Goal: Task Accomplishment & Management: Complete application form

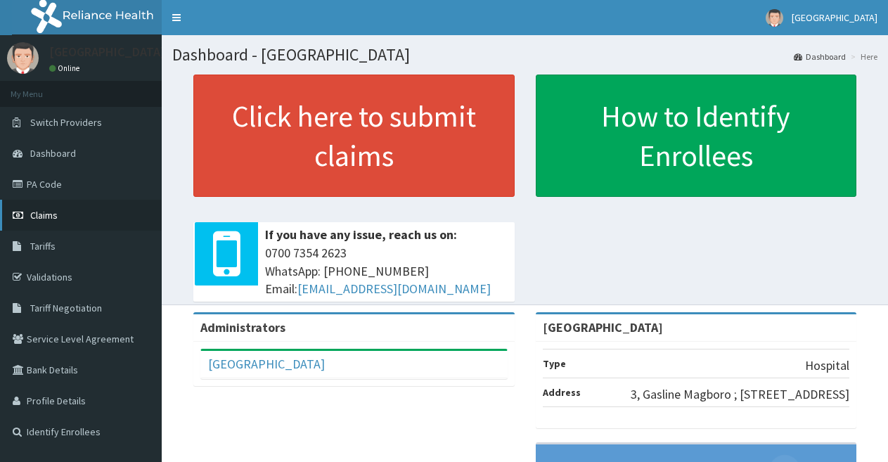
click at [96, 207] on link "Claims" at bounding box center [81, 215] width 162 height 31
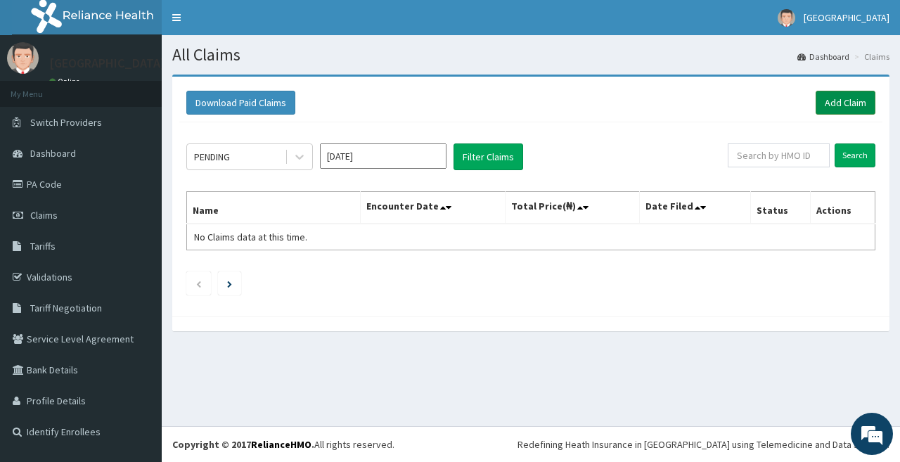
click at [843, 97] on link "Add Claim" at bounding box center [845, 103] width 60 height 24
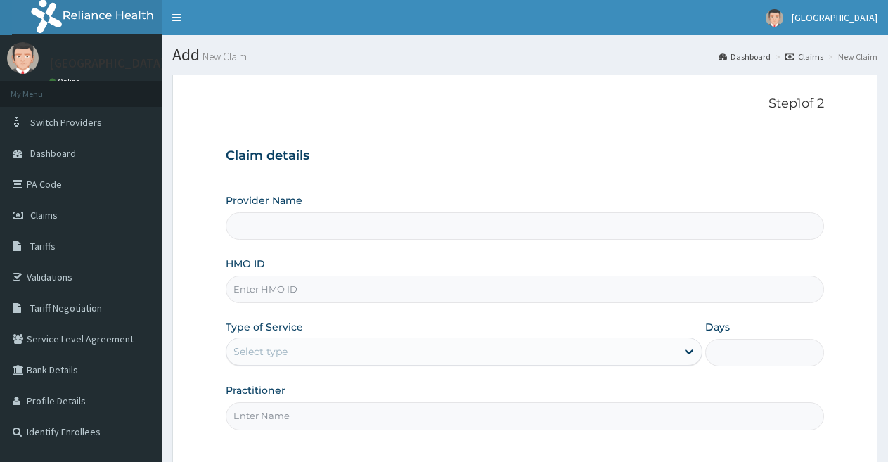
type input "[GEOGRAPHIC_DATA]"
click at [442, 285] on input "HMO ID" at bounding box center [525, 288] width 598 height 27
type input "E"
type input "EIS/100754/E"
click at [429, 349] on div "Select type" at bounding box center [450, 351] width 449 height 22
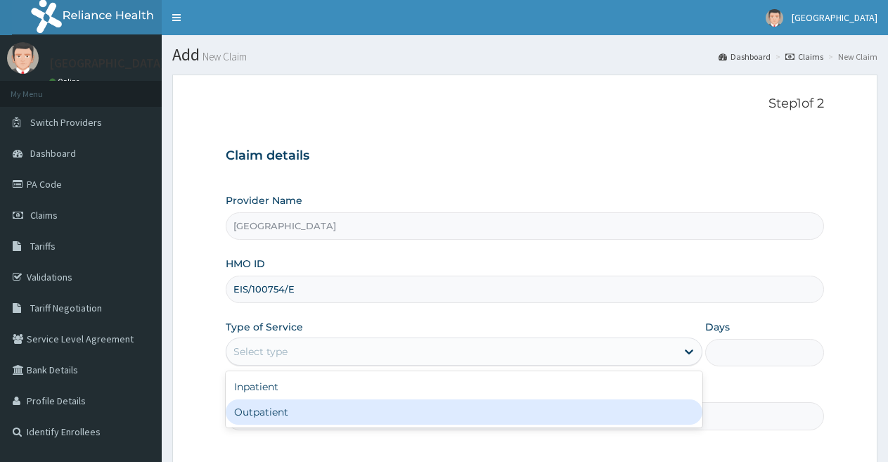
click at [403, 418] on div "Outpatient" at bounding box center [464, 411] width 476 height 25
type input "1"
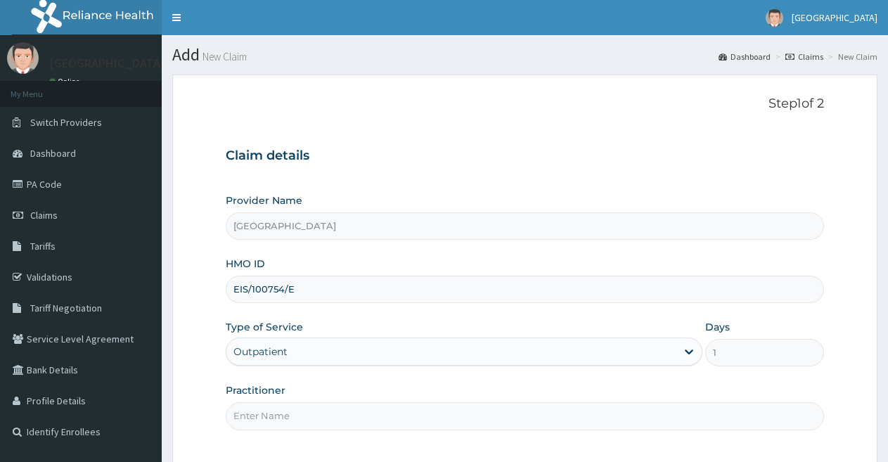
click at [451, 416] on input "Practitioner" at bounding box center [525, 415] width 598 height 27
type input "DOCTOR FAVOUR"
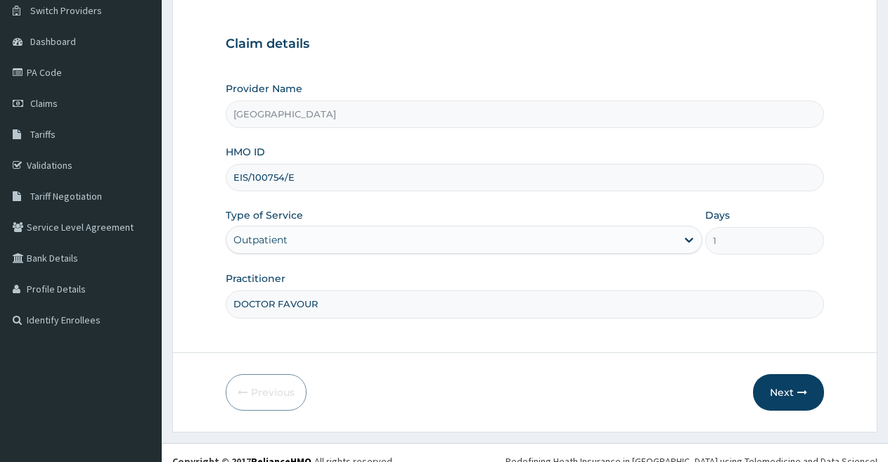
scroll to position [112, 0]
click at [787, 377] on button "Next" at bounding box center [788, 391] width 71 height 37
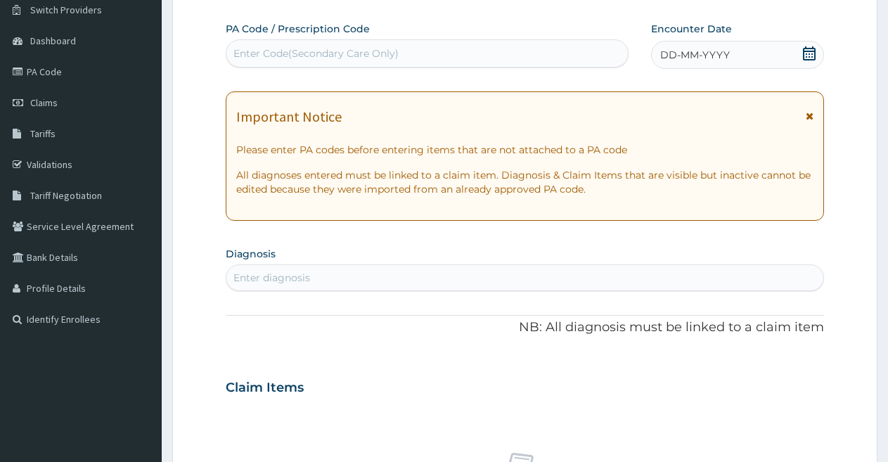
click at [666, 53] on span "DD-MM-YYYY" at bounding box center [695, 55] width 70 height 14
click at [665, 56] on span "[DATE]" at bounding box center [676, 55] width 33 height 14
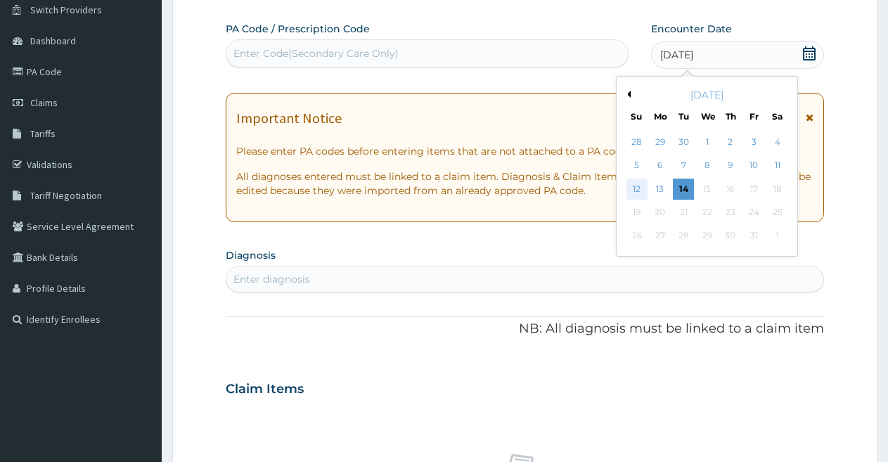
click at [636, 185] on div "12" at bounding box center [636, 188] width 21 height 21
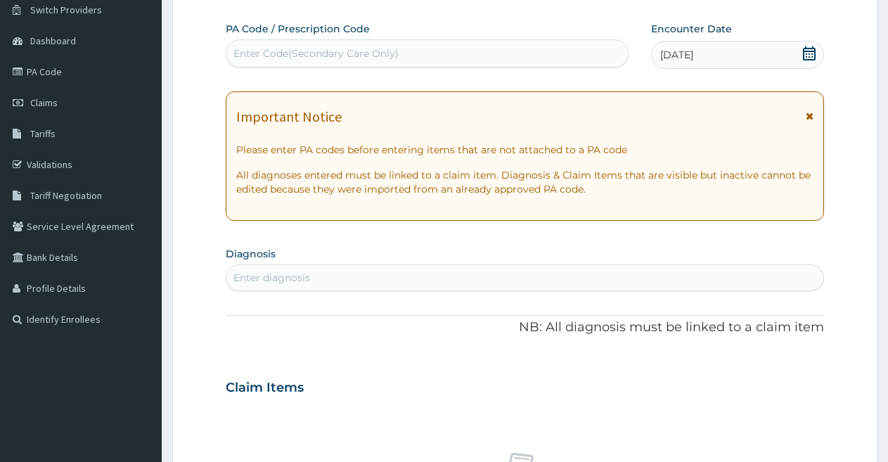
click at [305, 268] on div "Enter diagnosis" at bounding box center [524, 277] width 597 height 22
type input "MALARIA"
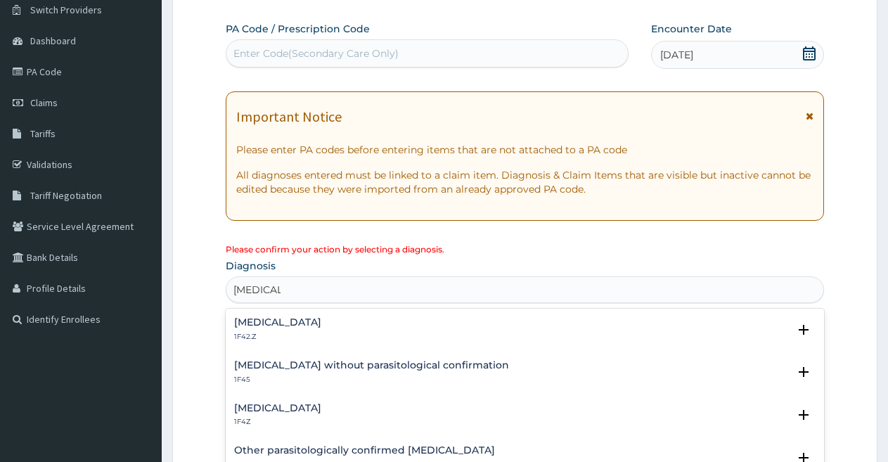
click at [278, 314] on div "Plasmodium malariae malaria without complication 1F42.Z Select Status Query Que…" at bounding box center [525, 332] width 598 height 43
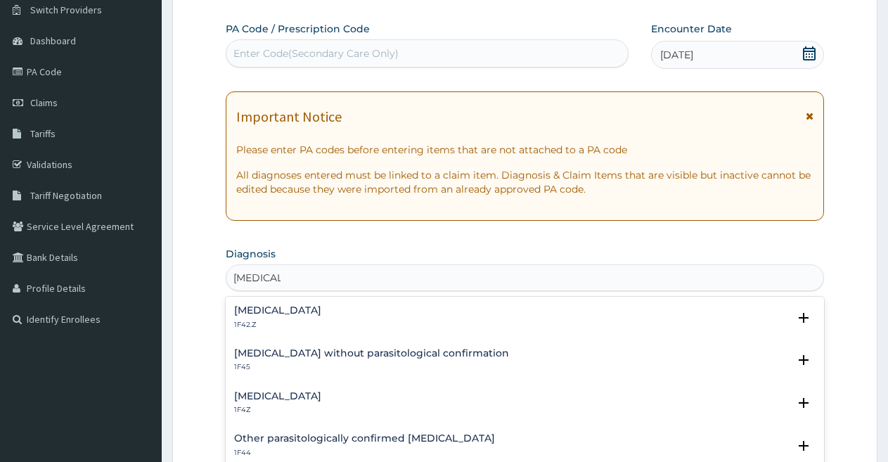
click at [278, 318] on div "[MEDICAL_DATA] 1F42.Z" at bounding box center [277, 317] width 87 height 25
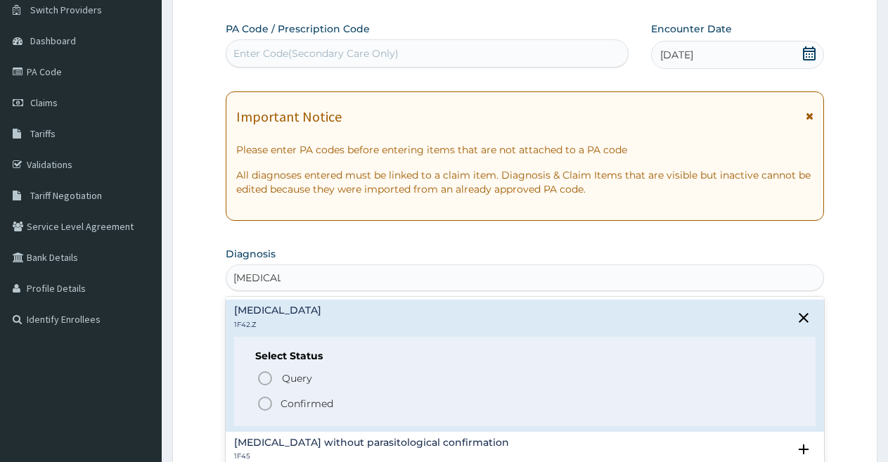
click at [262, 398] on circle "status option filled" at bounding box center [265, 403] width 13 height 13
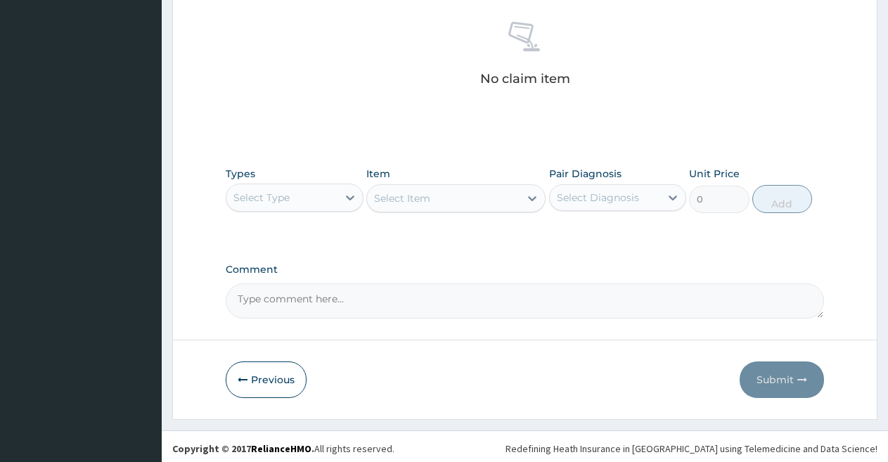
scroll to position [552, 0]
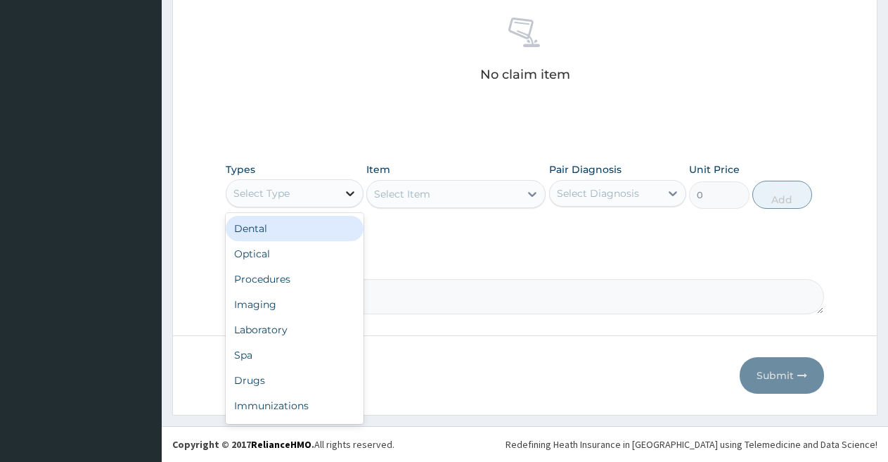
click at [345, 186] on icon at bounding box center [350, 193] width 14 height 14
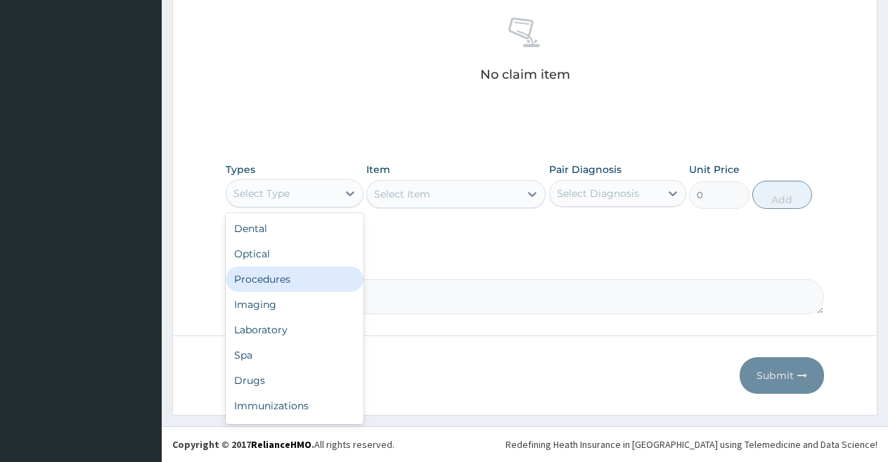
click at [296, 280] on div "Procedures" at bounding box center [295, 278] width 138 height 25
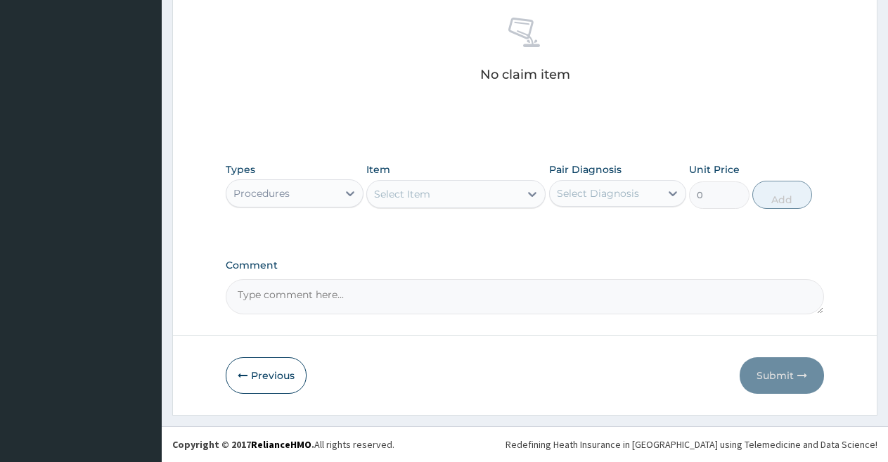
click at [476, 192] on div "Select Item" at bounding box center [443, 194] width 152 height 22
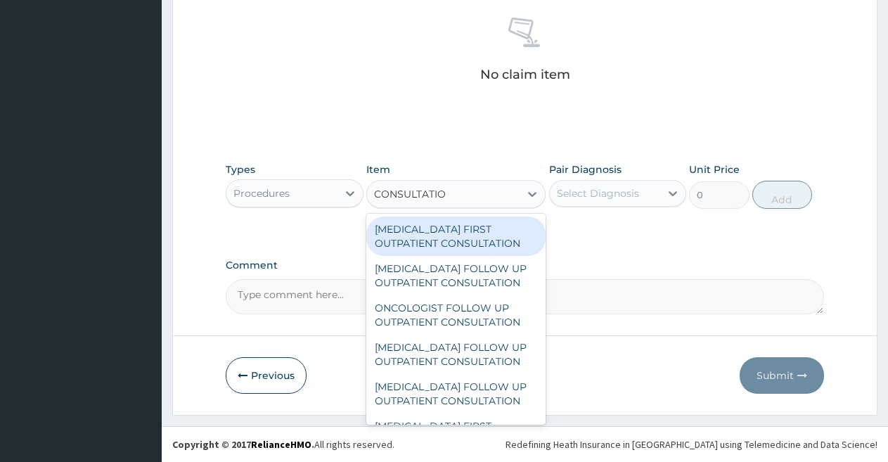
type input "CONSULTATION"
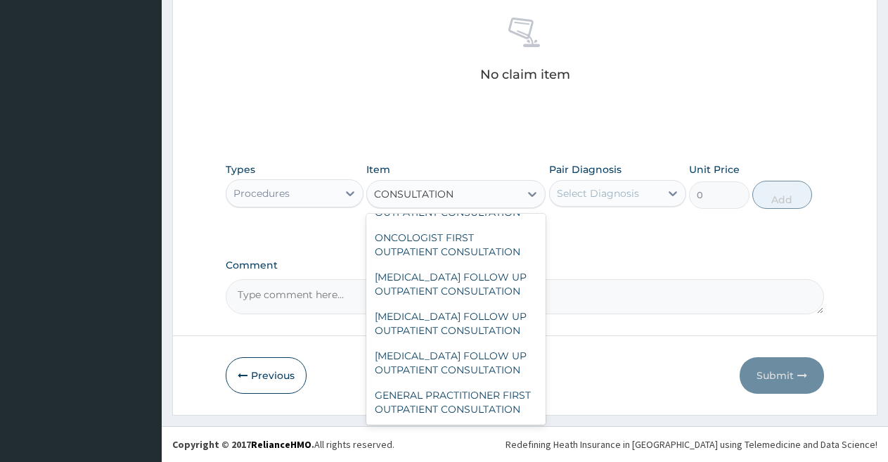
scroll to position [2372, 0]
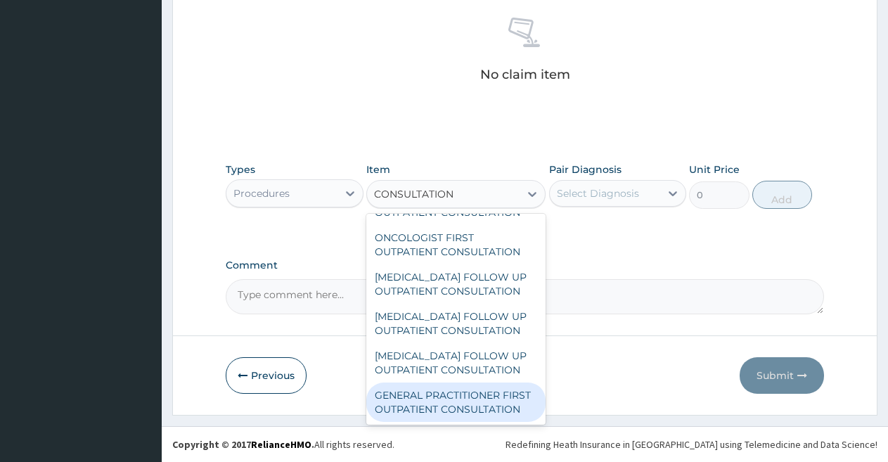
click at [399, 409] on div "GENERAL PRACTITIONER FIRST OUTPATIENT CONSULTATION" at bounding box center [455, 401] width 179 height 39
type input "3750"
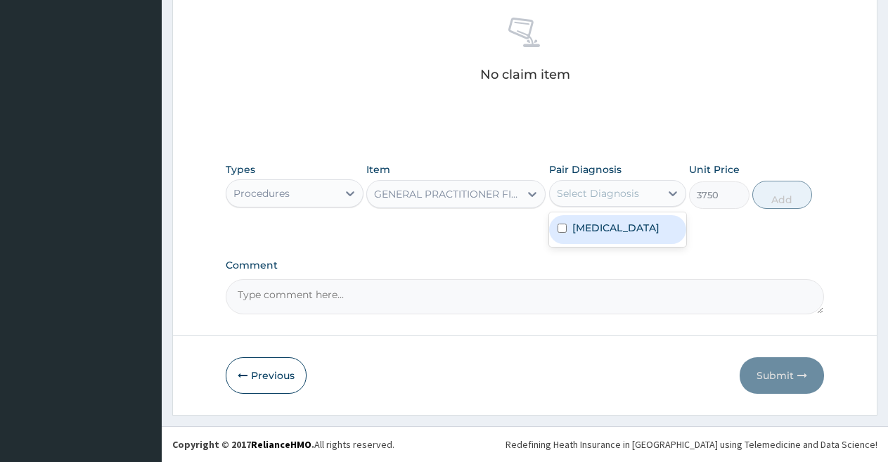
click at [647, 196] on div "Select Diagnosis" at bounding box center [605, 193] width 111 height 22
click at [620, 235] on label "[MEDICAL_DATA]" at bounding box center [615, 228] width 87 height 14
checkbox input "true"
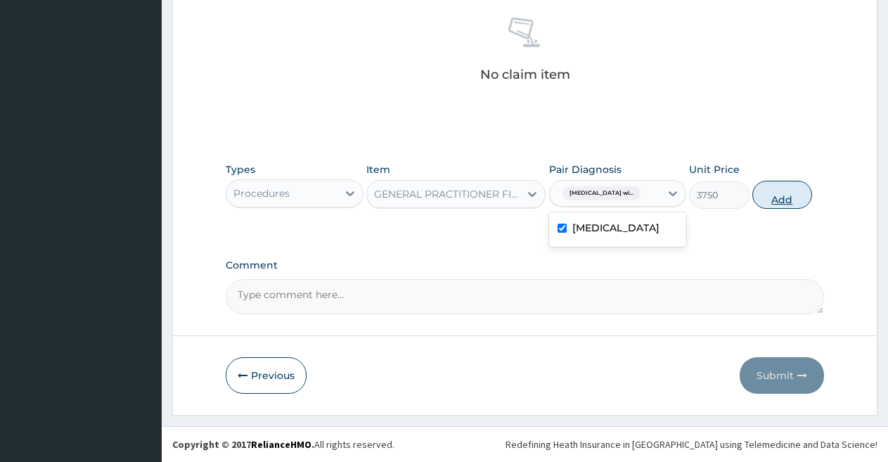
click at [788, 188] on button "Add" at bounding box center [782, 195] width 60 height 28
type input "0"
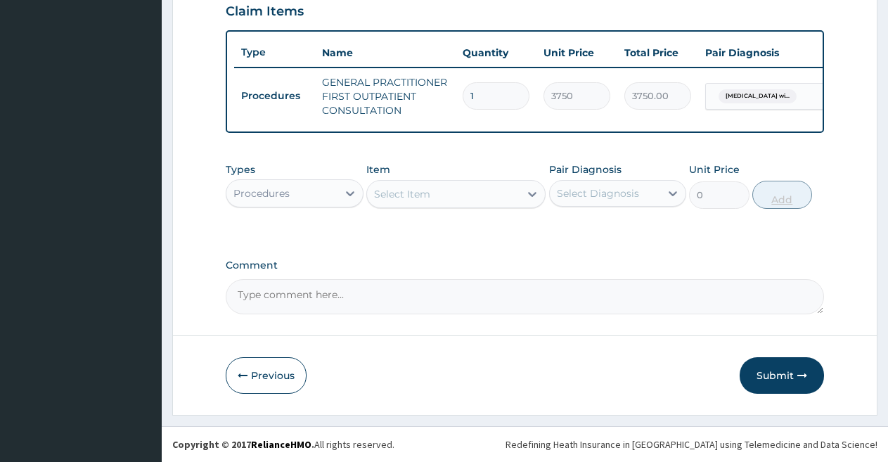
scroll to position [505, 0]
click at [345, 193] on icon at bounding box center [350, 193] width 14 height 14
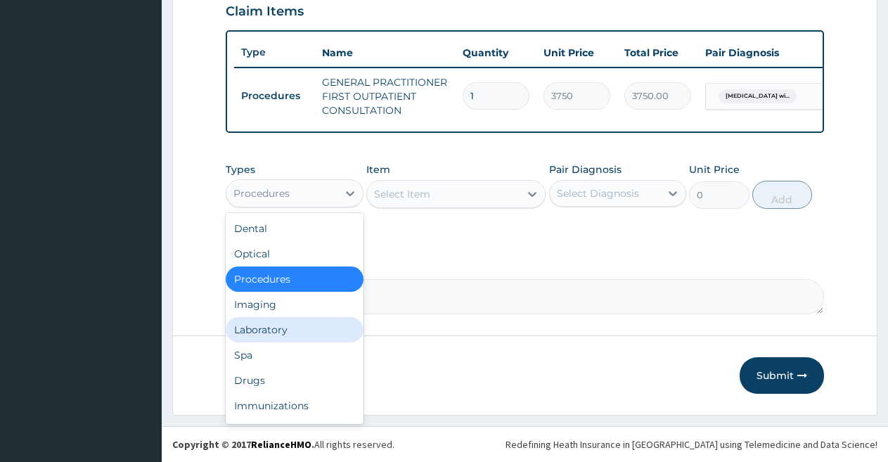
click at [294, 330] on div "Laboratory" at bounding box center [295, 329] width 138 height 25
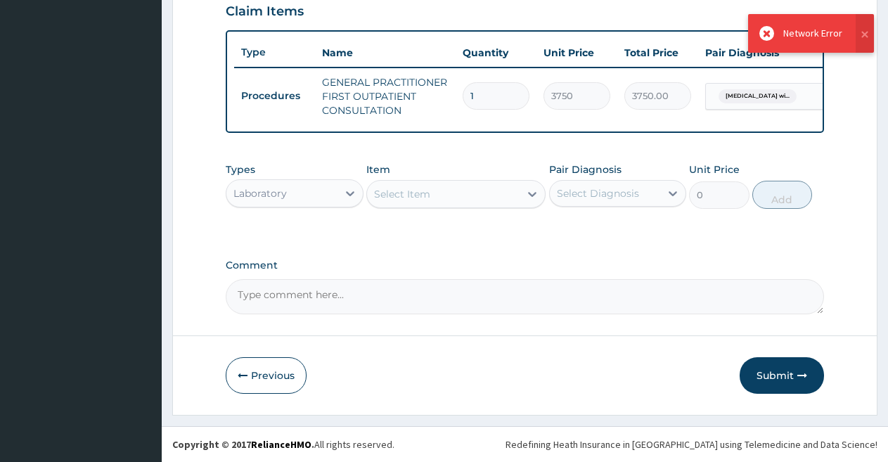
click at [497, 183] on div "Select Item" at bounding box center [443, 194] width 152 height 22
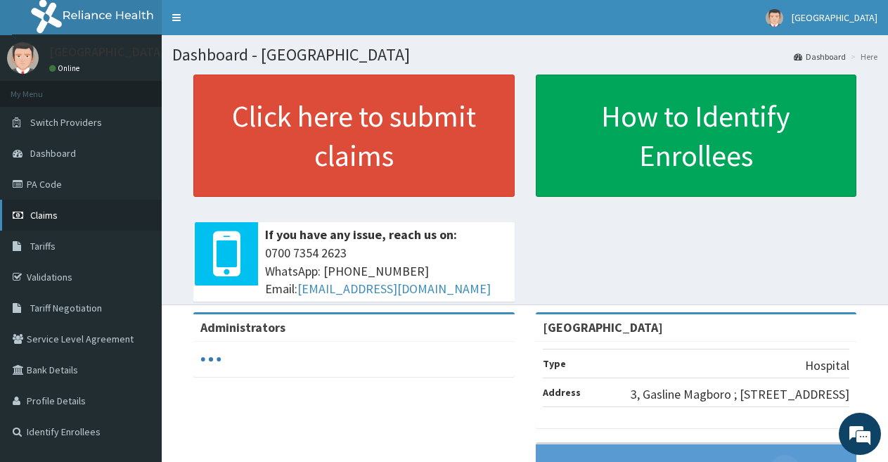
click at [20, 221] on link "Claims" at bounding box center [81, 215] width 162 height 31
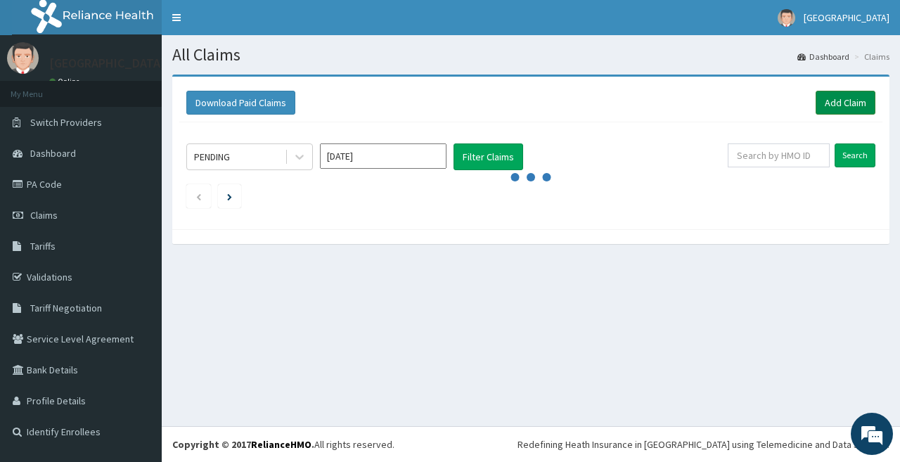
click at [857, 103] on link "Add Claim" at bounding box center [845, 103] width 60 height 24
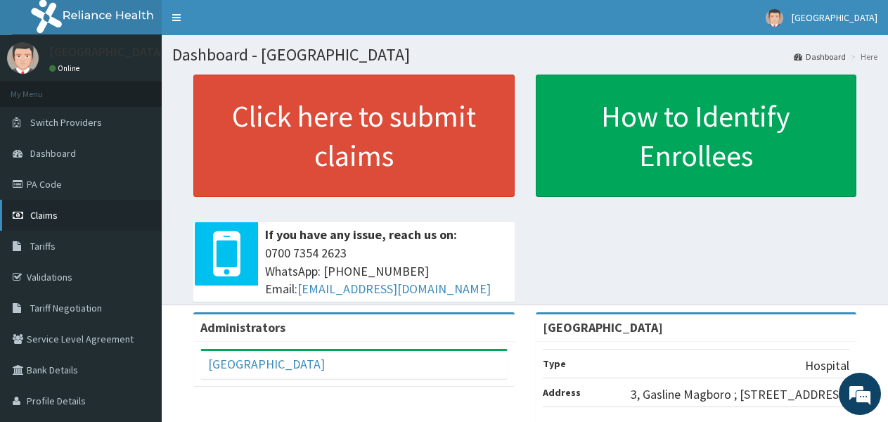
click at [65, 221] on link "Claims" at bounding box center [81, 215] width 162 height 31
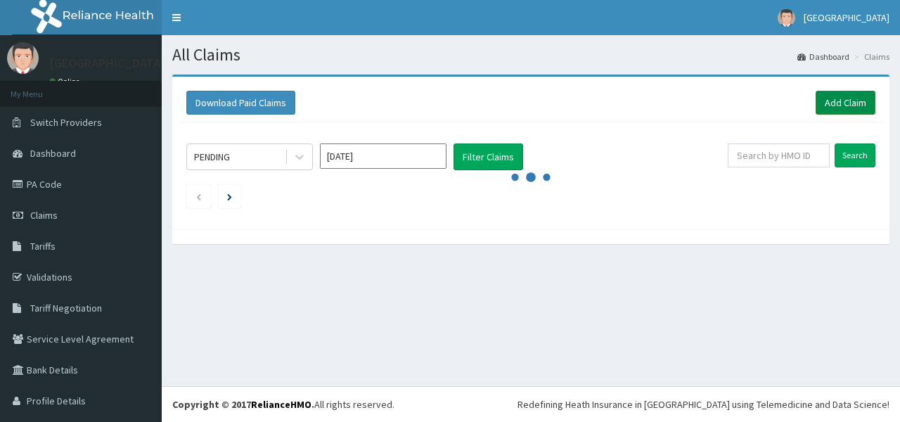
click at [815, 98] on link "Add Claim" at bounding box center [845, 103] width 60 height 24
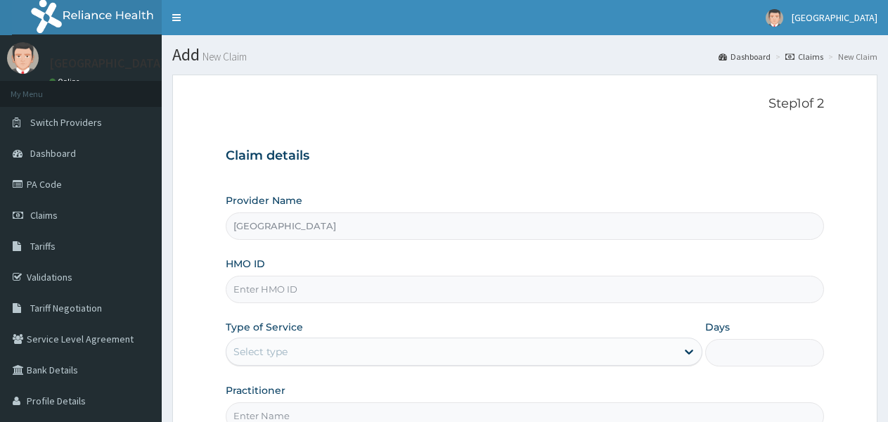
click at [505, 289] on input "HMO ID" at bounding box center [525, 288] width 598 height 27
type input "EIS/100754/E"
click at [684, 348] on icon at bounding box center [689, 351] width 14 height 14
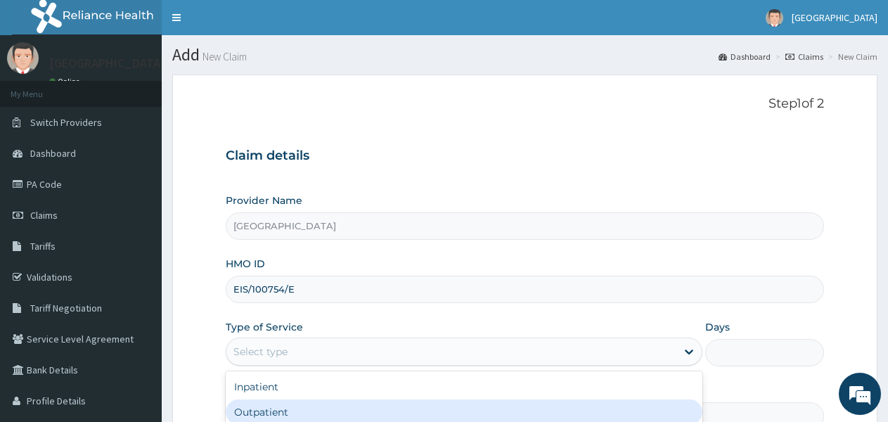
click at [615, 413] on div "Outpatient" at bounding box center [464, 411] width 476 height 25
type input "1"
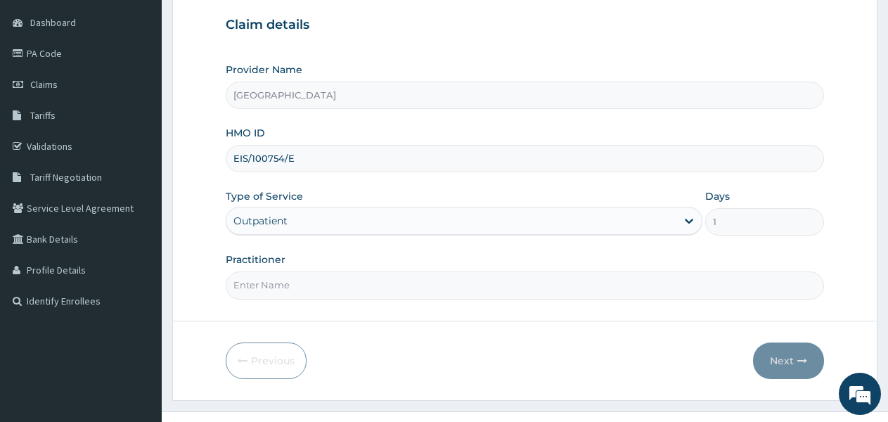
scroll to position [156, 0]
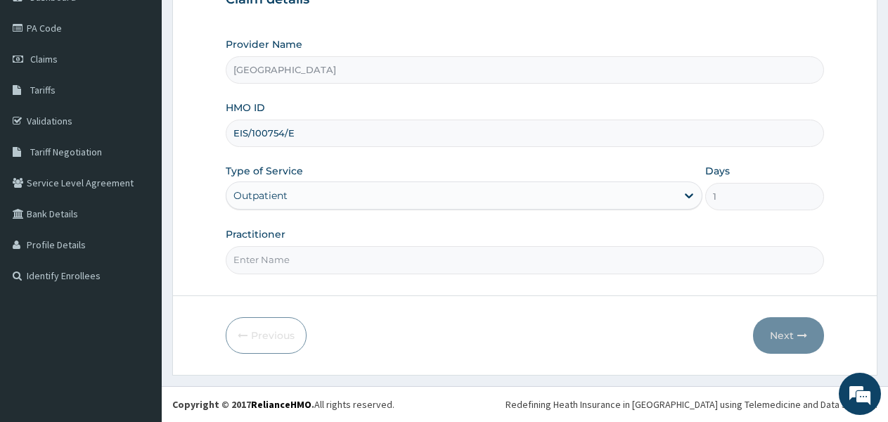
click at [564, 266] on input "Practitioner" at bounding box center [525, 259] width 598 height 27
type input "DOCTOR FAVOUR"
click at [791, 325] on button "Next" at bounding box center [788, 335] width 71 height 37
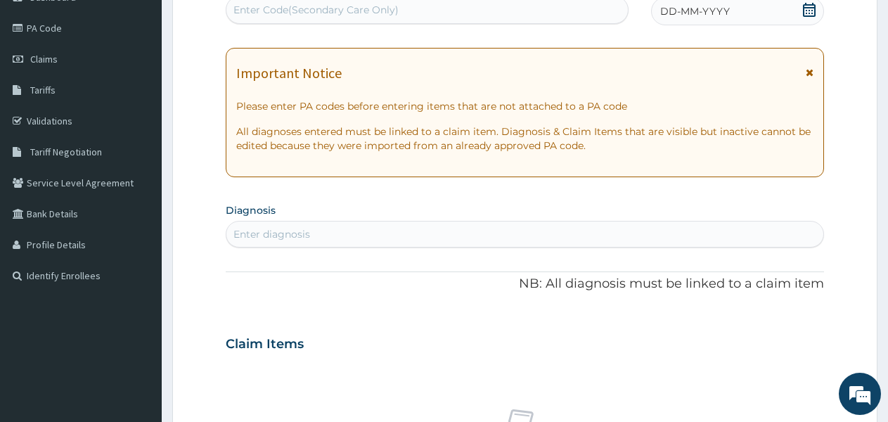
click at [425, 229] on div "Enter diagnosis" at bounding box center [524, 234] width 597 height 22
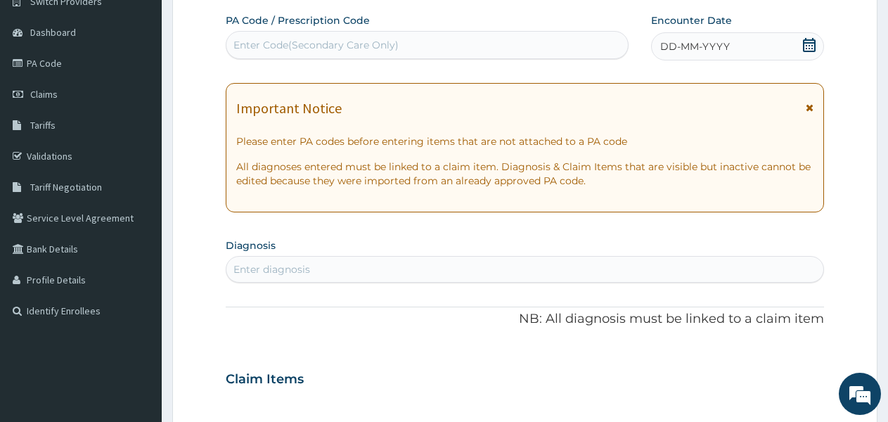
scroll to position [86, 0]
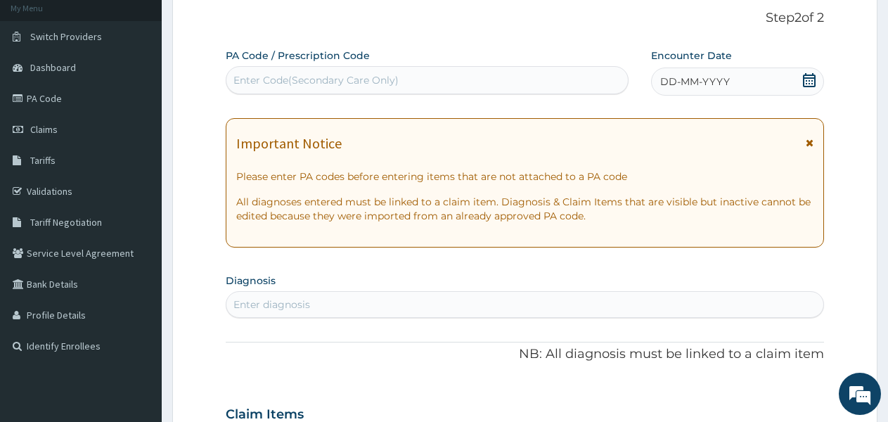
click at [667, 78] on span "DD-MM-YYYY" at bounding box center [695, 81] width 70 height 14
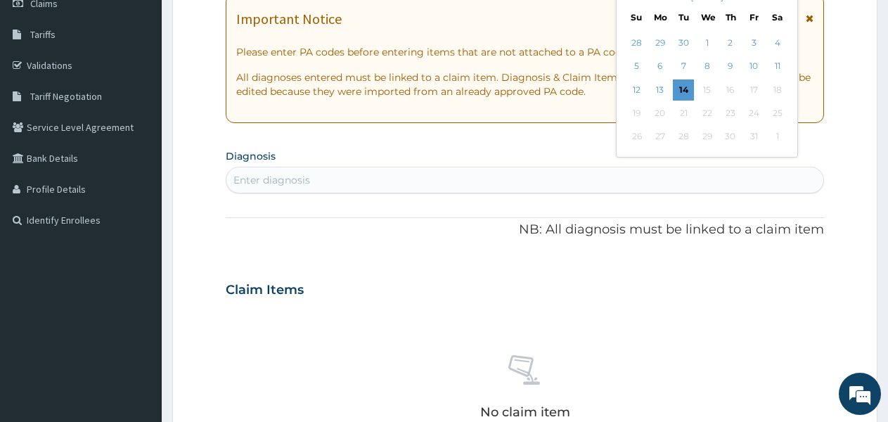
scroll to position [211, 0]
click at [632, 85] on div "12" at bounding box center [636, 90] width 21 height 21
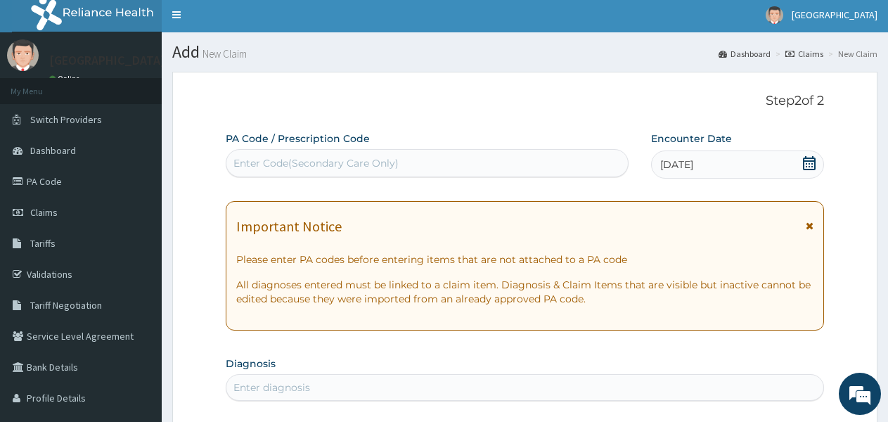
scroll to position [0, 0]
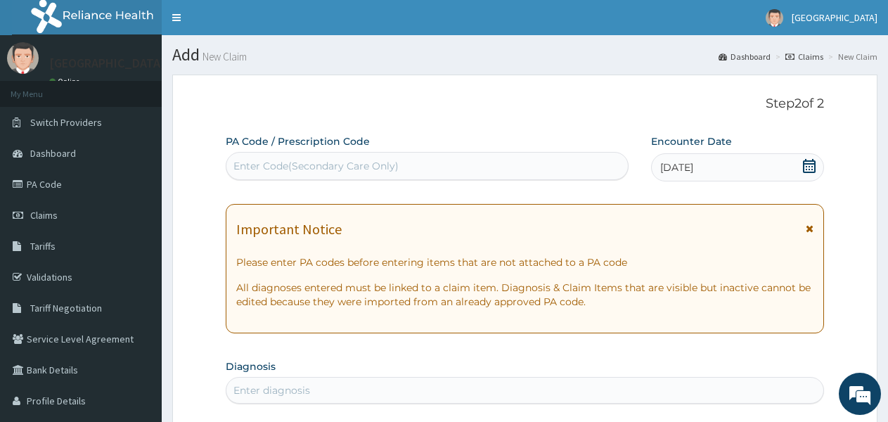
click at [405, 163] on div "Enter Code(Secondary Care Only)" at bounding box center [426, 166] width 401 height 22
click at [336, 385] on div "Enter diagnosis" at bounding box center [524, 390] width 597 height 22
type input "[MEDICAL_DATA]"
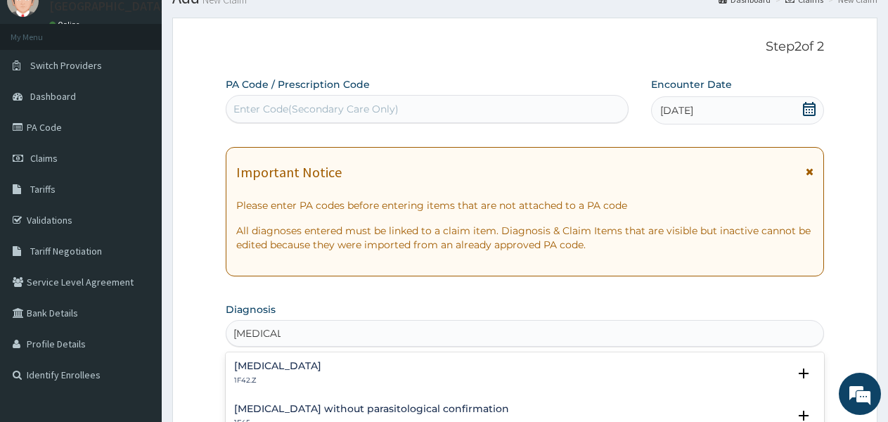
scroll to position [84, 0]
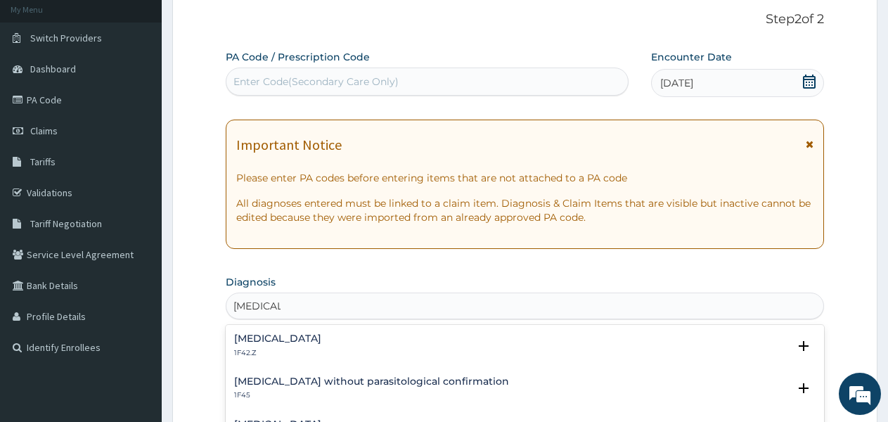
click at [598, 333] on div "[MEDICAL_DATA] 1F42.Z" at bounding box center [524, 345] width 581 height 25
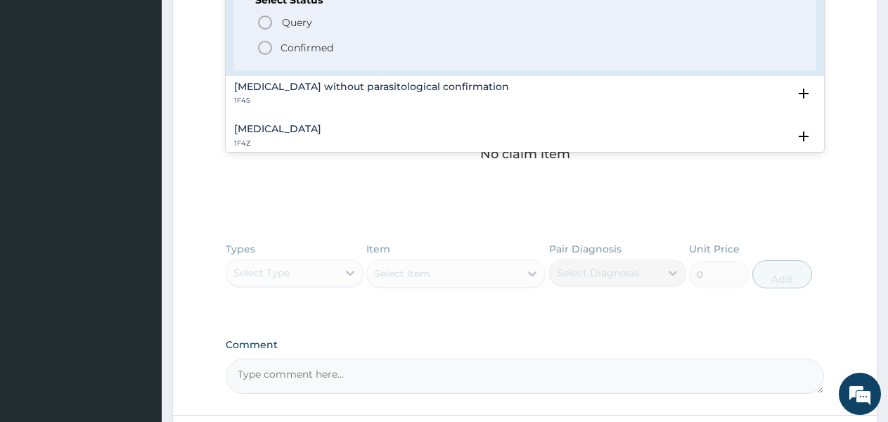
scroll to position [447, 0]
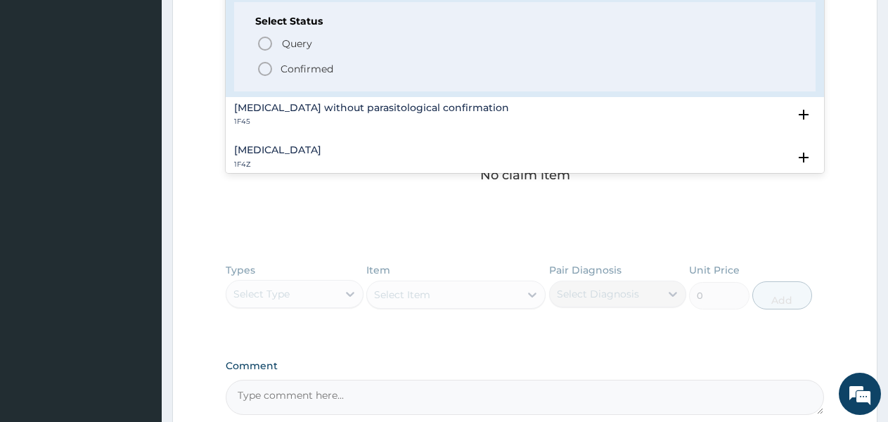
click at [267, 63] on circle "status option filled" at bounding box center [265, 69] width 13 height 13
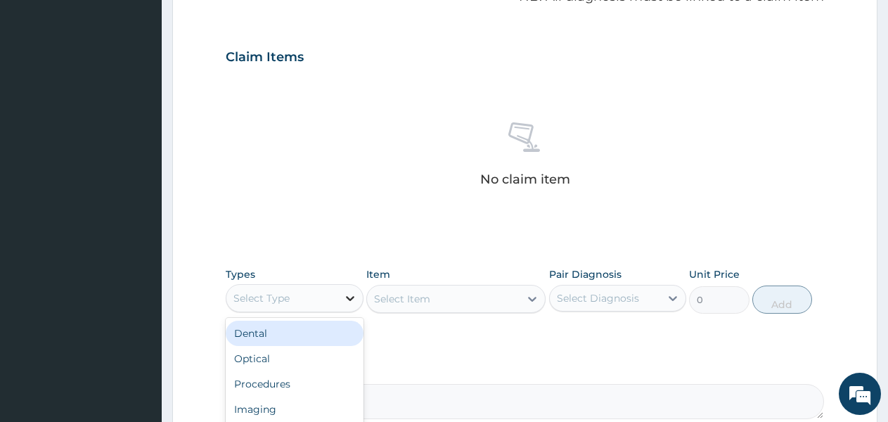
click at [344, 296] on icon at bounding box center [350, 298] width 14 height 14
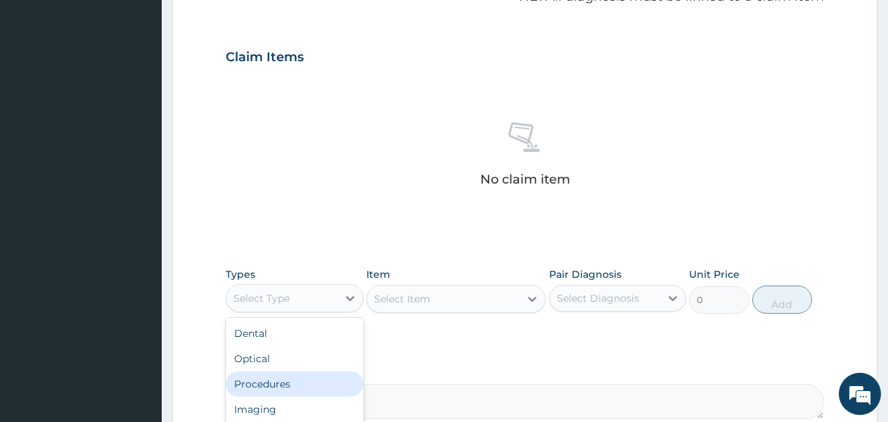
click at [315, 383] on div "Procedures" at bounding box center [295, 383] width 138 height 25
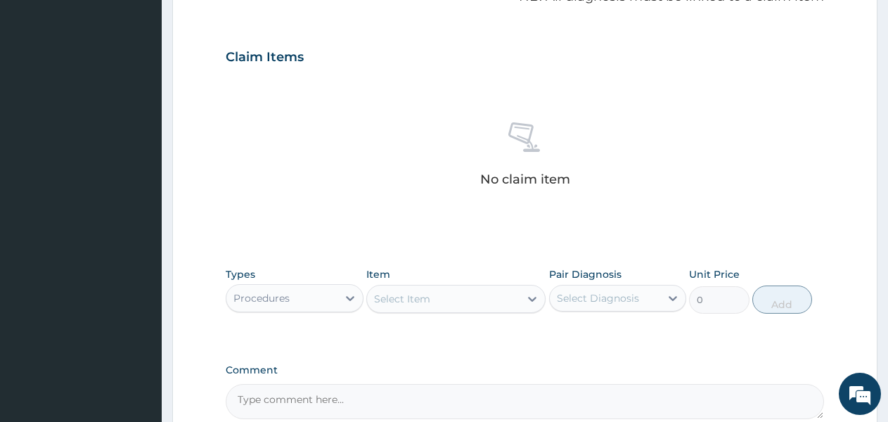
click at [479, 297] on div "Select Item" at bounding box center [443, 298] width 152 height 22
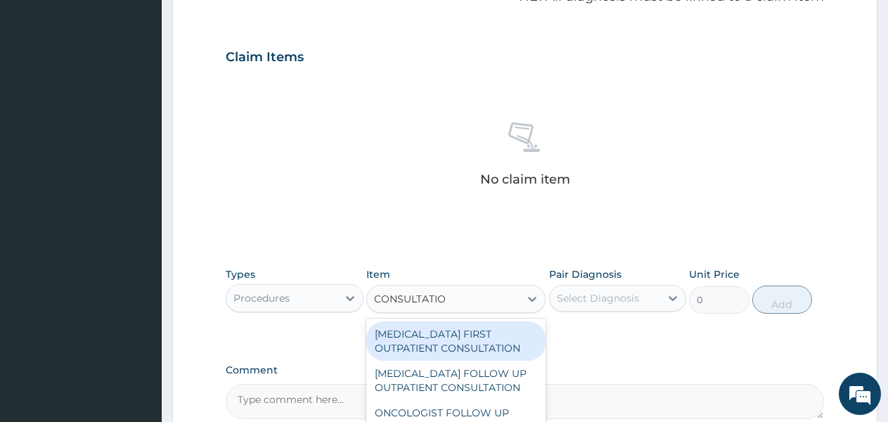
type input "CONSULTATION"
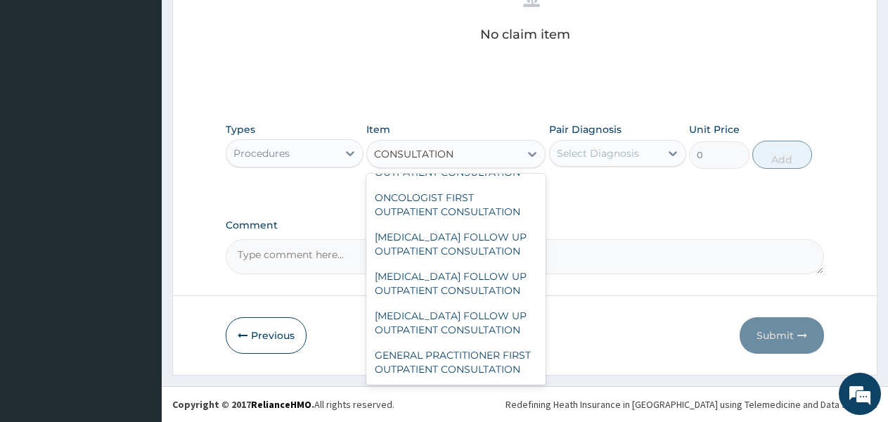
scroll to position [2372, 0]
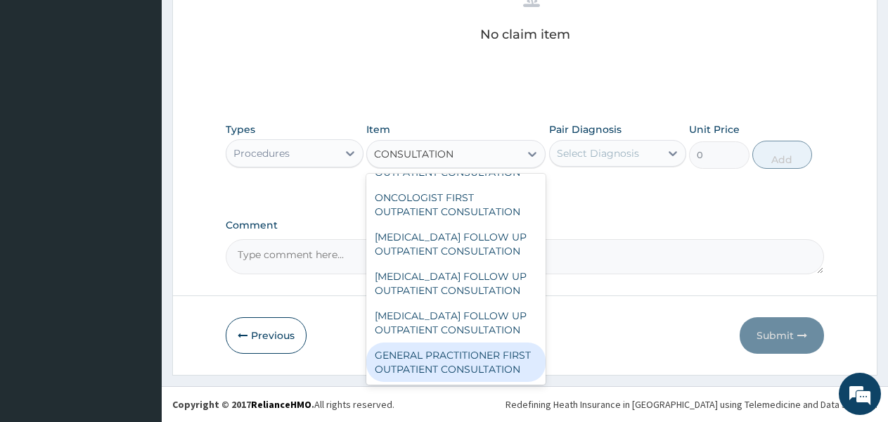
click at [462, 355] on div "GENERAL PRACTITIONER FIRST OUTPATIENT CONSULTATION" at bounding box center [455, 361] width 179 height 39
type input "3750"
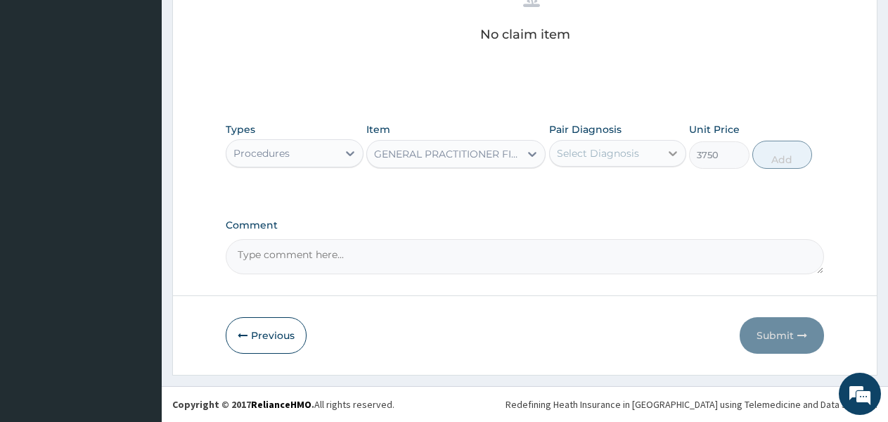
click at [668, 150] on icon at bounding box center [673, 153] width 14 height 14
click at [651, 195] on label "[MEDICAL_DATA]" at bounding box center [615, 188] width 87 height 14
checkbox input "true"
click at [795, 150] on button "Add" at bounding box center [782, 155] width 60 height 28
type input "0"
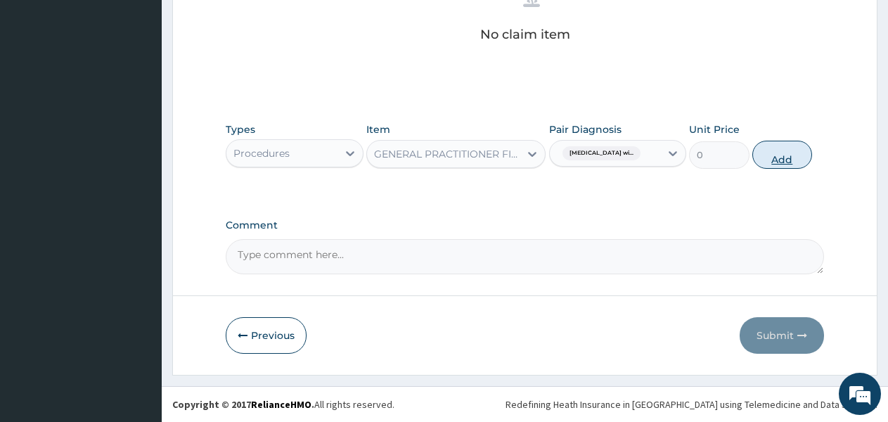
scroll to position [545, 0]
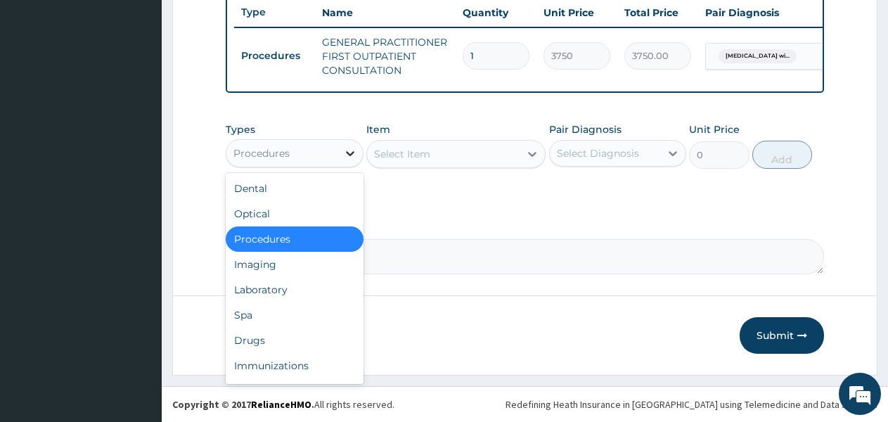
click at [350, 150] on icon at bounding box center [350, 153] width 14 height 14
click at [309, 296] on div "Laboratory" at bounding box center [295, 289] width 138 height 25
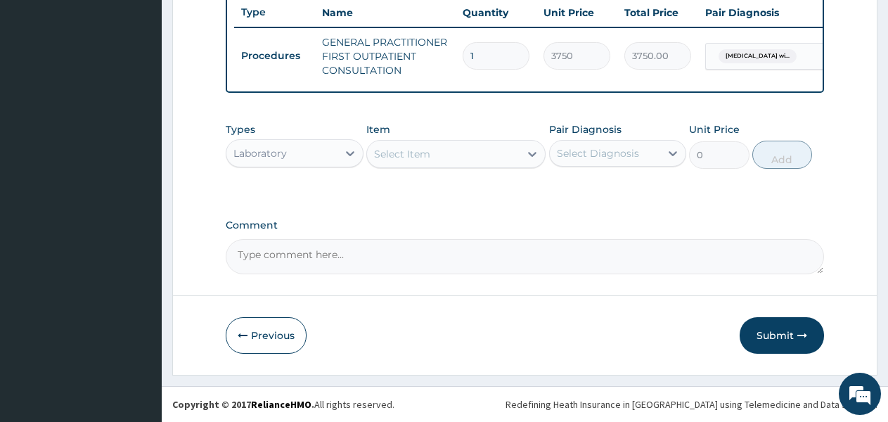
click at [488, 156] on div "Select Item" at bounding box center [443, 154] width 152 height 22
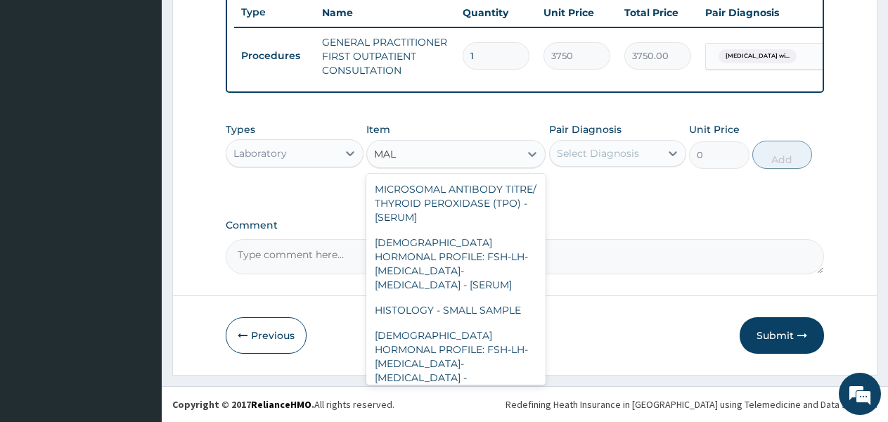
type input "MALA"
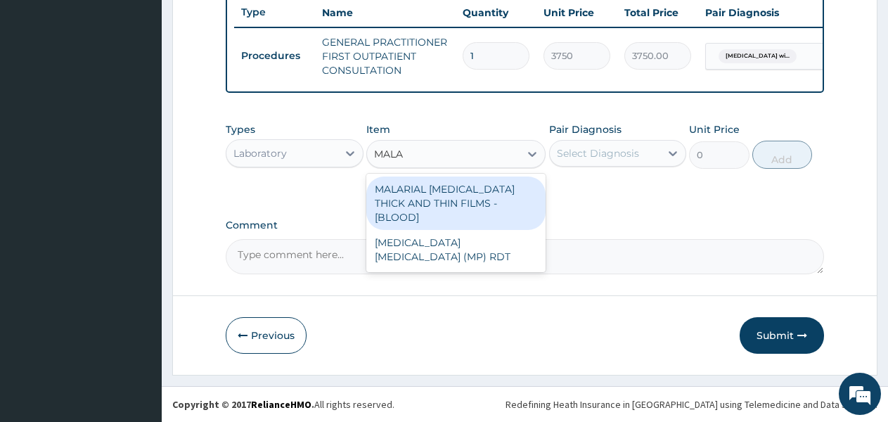
click at [457, 190] on div "MALARIAL [MEDICAL_DATA] THICK AND THIN FILMS - [BLOOD]" at bounding box center [455, 202] width 179 height 53
type input "2187.5"
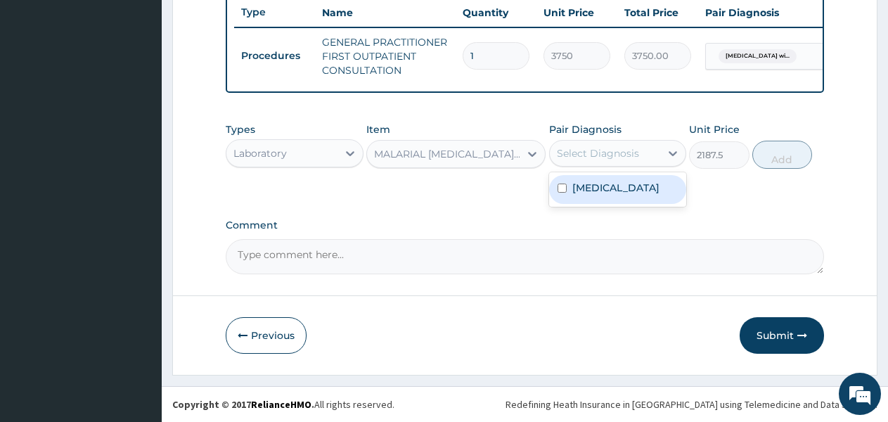
click at [631, 147] on div "Select Diagnosis" at bounding box center [598, 153] width 82 height 14
click at [632, 195] on label "[MEDICAL_DATA]" at bounding box center [615, 188] width 87 height 14
checkbox input "true"
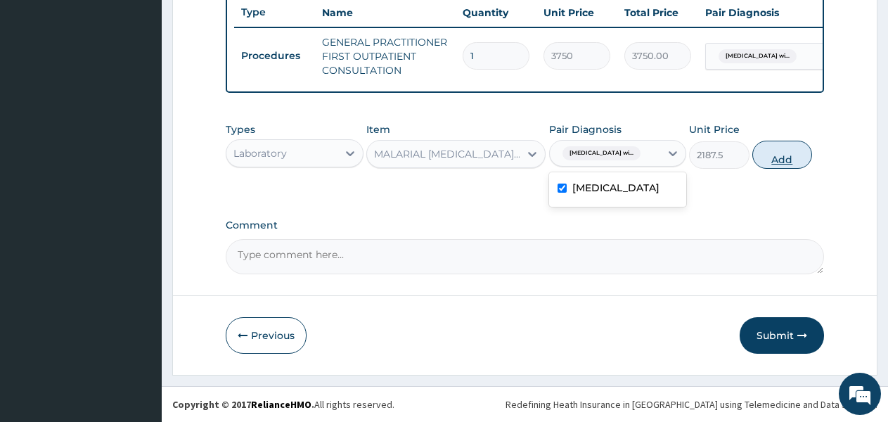
click at [786, 151] on button "Add" at bounding box center [782, 155] width 60 height 28
type input "0"
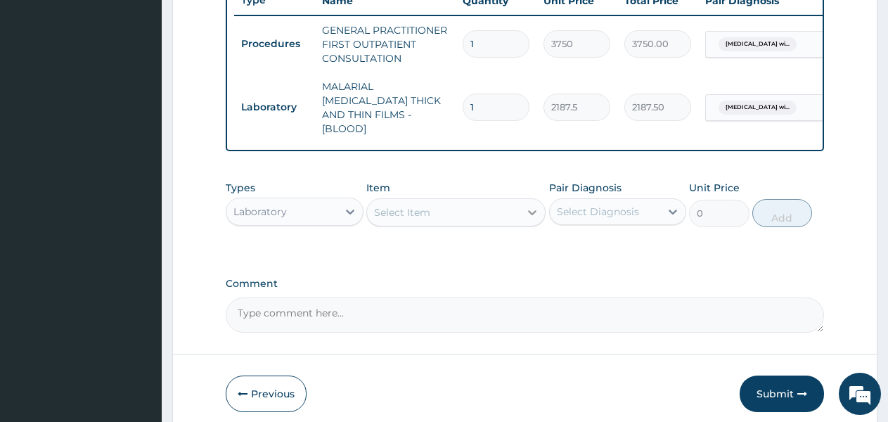
click at [532, 205] on icon at bounding box center [532, 212] width 14 height 14
click at [391, 207] on div "Select Item" at bounding box center [402, 212] width 56 height 14
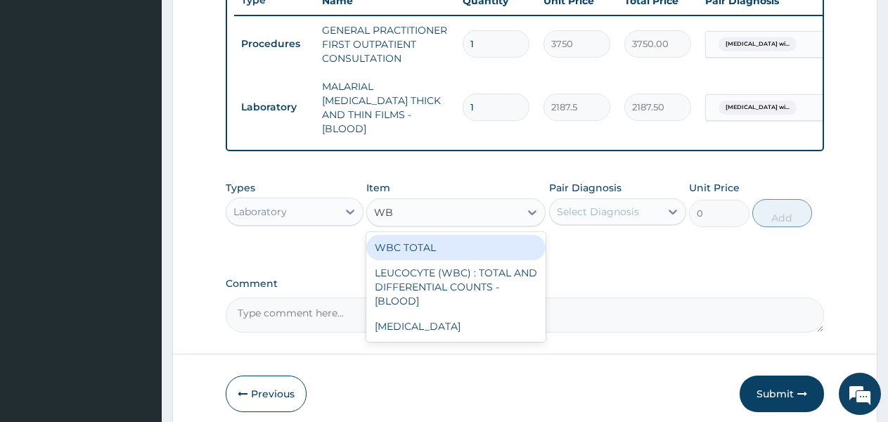
type input "WBC"
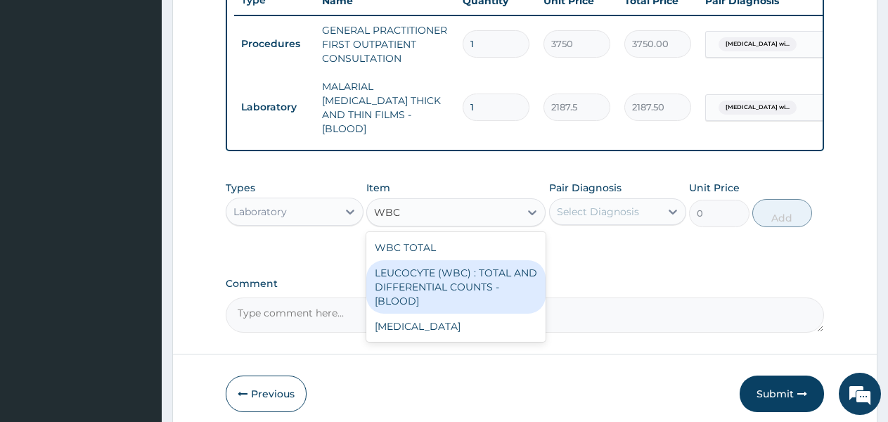
click at [418, 270] on div "LEUCOCYTE (WBC) : TOTAL AND DIFFERENTIAL COUNTS - [BLOOD]" at bounding box center [455, 286] width 179 height 53
type input "2500"
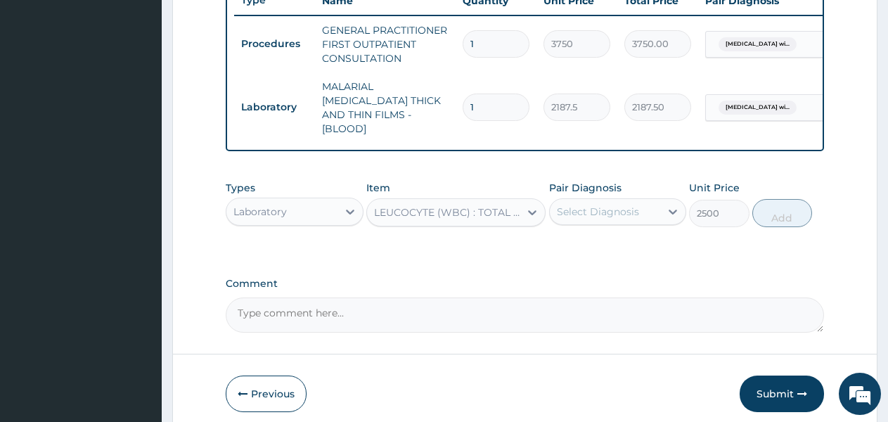
click at [620, 205] on div "Select Diagnosis" at bounding box center [598, 212] width 82 height 14
click at [616, 253] on label "[MEDICAL_DATA]" at bounding box center [615, 246] width 87 height 14
checkbox input "true"
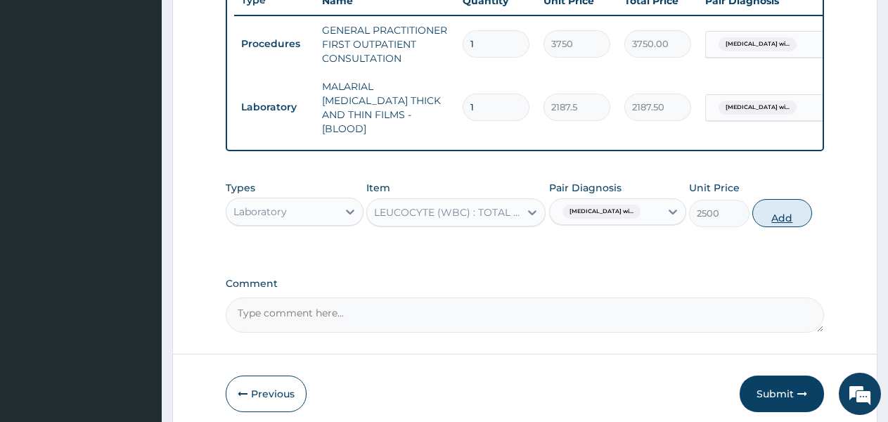
click at [762, 212] on button "Add" at bounding box center [782, 213] width 60 height 28
type input "0"
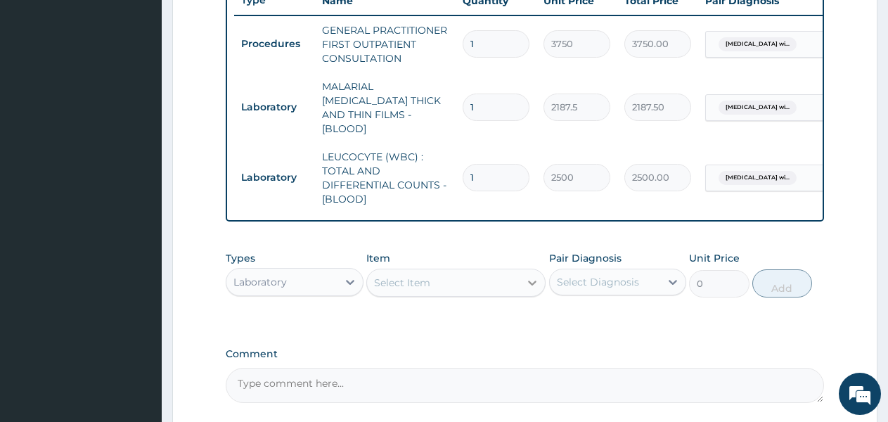
click at [526, 275] on icon at bounding box center [532, 282] width 14 height 14
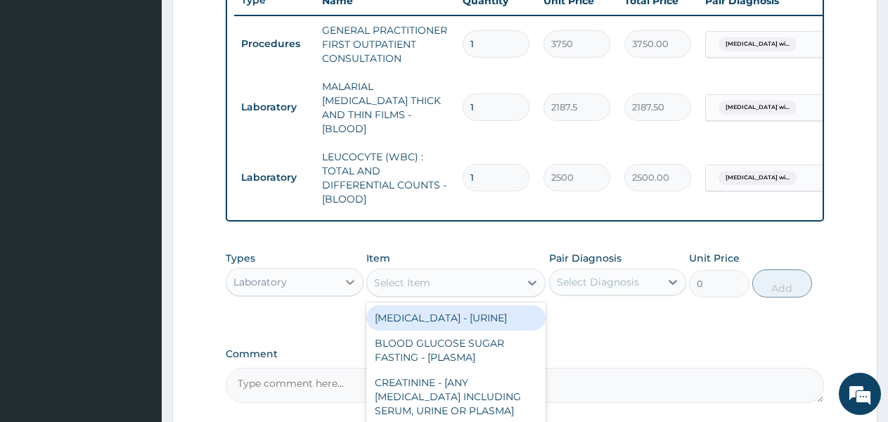
click at [347, 276] on icon at bounding box center [350, 282] width 14 height 14
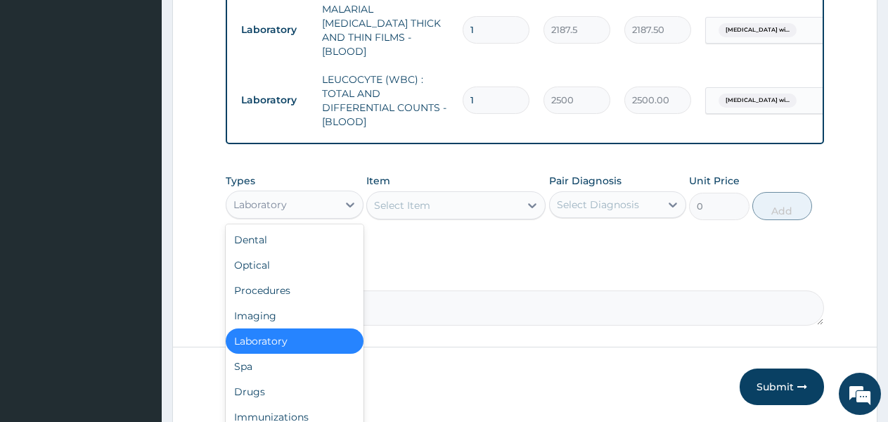
scroll to position [671, 0]
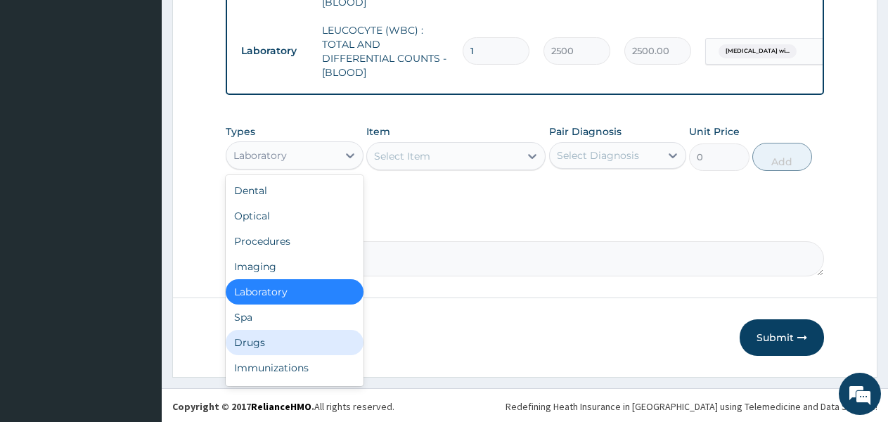
click at [313, 340] on div "Drugs" at bounding box center [295, 342] width 138 height 25
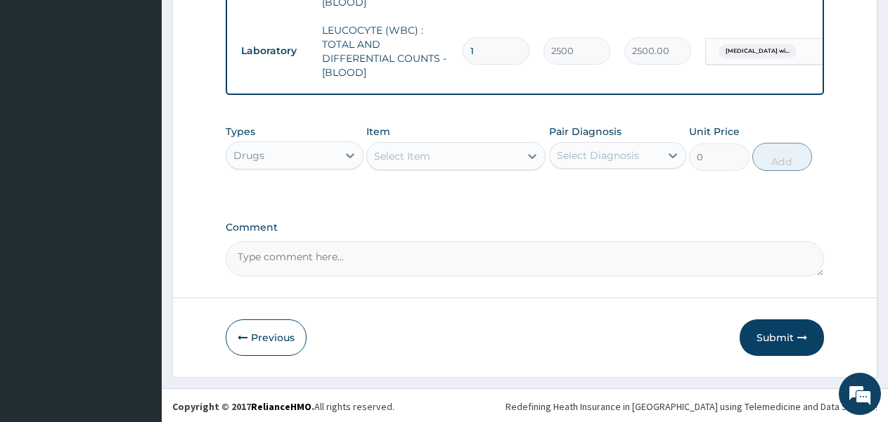
click at [500, 158] on div "Select Item" at bounding box center [443, 156] width 152 height 22
click at [498, 145] on div "Select Item" at bounding box center [443, 156] width 152 height 22
click at [528, 154] on icon at bounding box center [532, 156] width 8 height 5
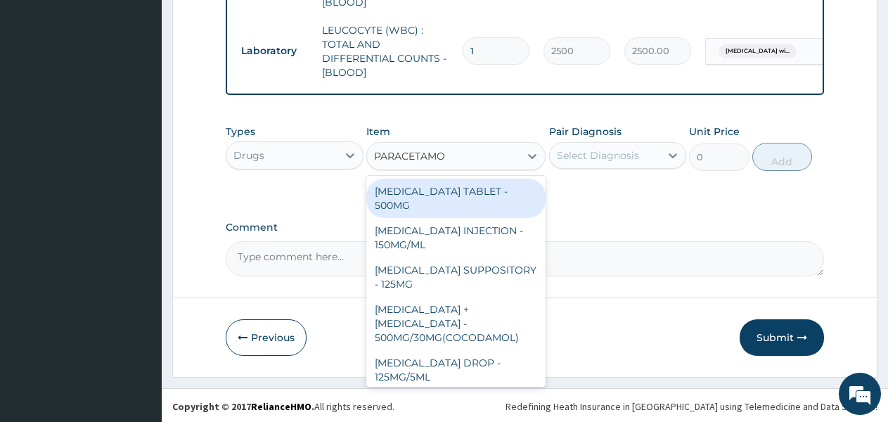
type input "[MEDICAL_DATA]"
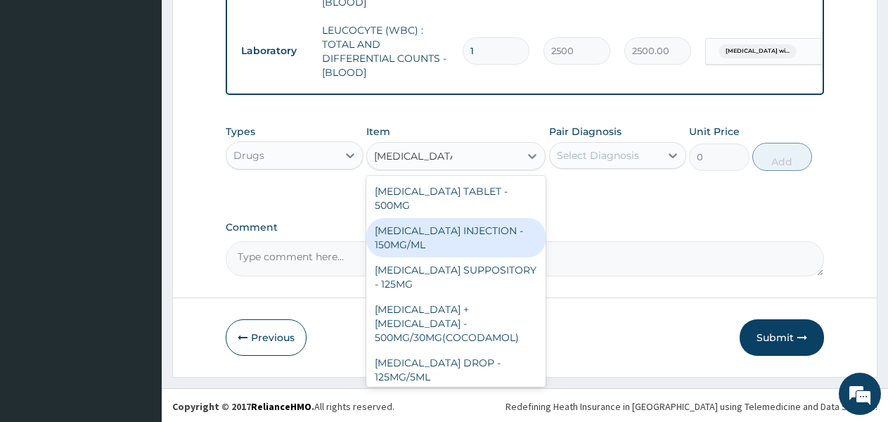
click at [457, 224] on div "[MEDICAL_DATA] INJECTION - 150MG/ML" at bounding box center [455, 237] width 179 height 39
type input "560"
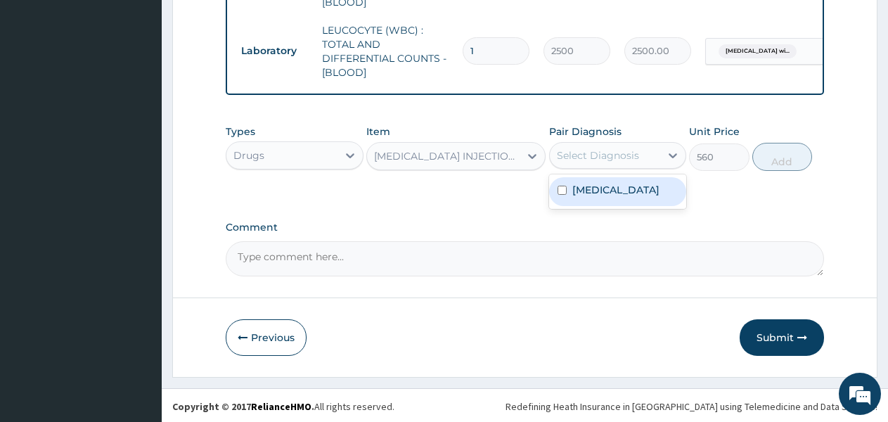
click at [611, 149] on div "Select Diagnosis" at bounding box center [598, 155] width 82 height 14
click at [608, 197] on label "[MEDICAL_DATA]" at bounding box center [615, 190] width 87 height 14
checkbox input "true"
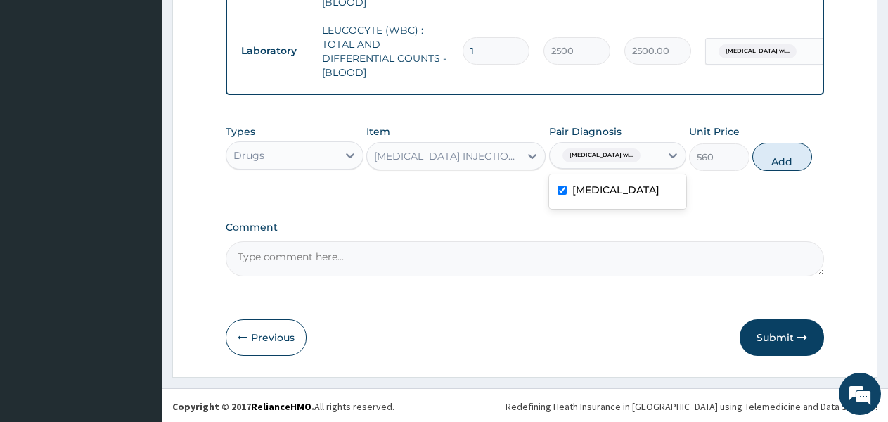
click at [787, 139] on div "Types Drugs Item [MEDICAL_DATA] INJECTION - 150MG/ML Pair Diagnosis option [MED…" at bounding box center [525, 147] width 598 height 60
click at [781, 148] on button "Add" at bounding box center [782, 157] width 60 height 28
type input "0"
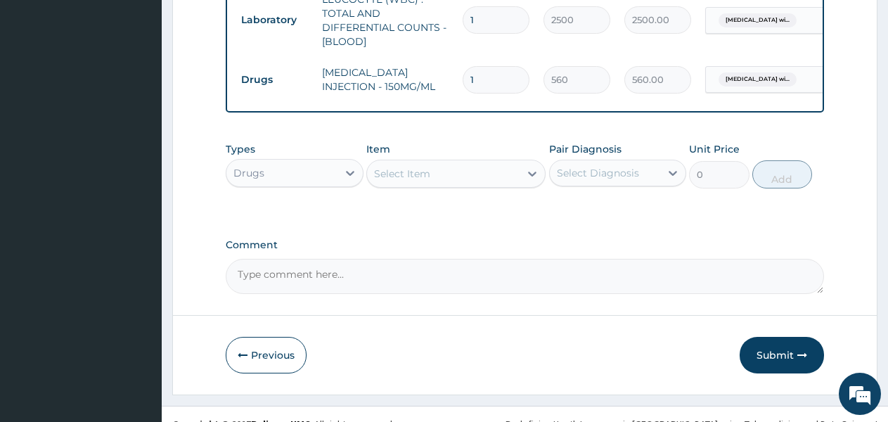
scroll to position [720, 0]
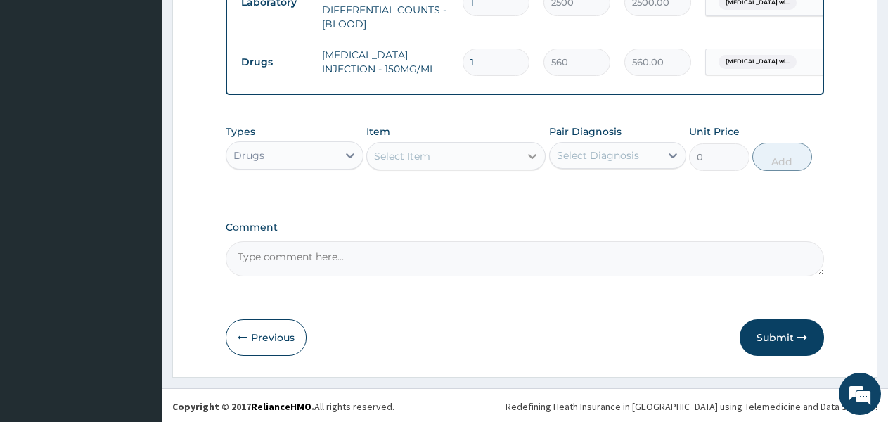
click at [528, 150] on icon at bounding box center [532, 156] width 14 height 14
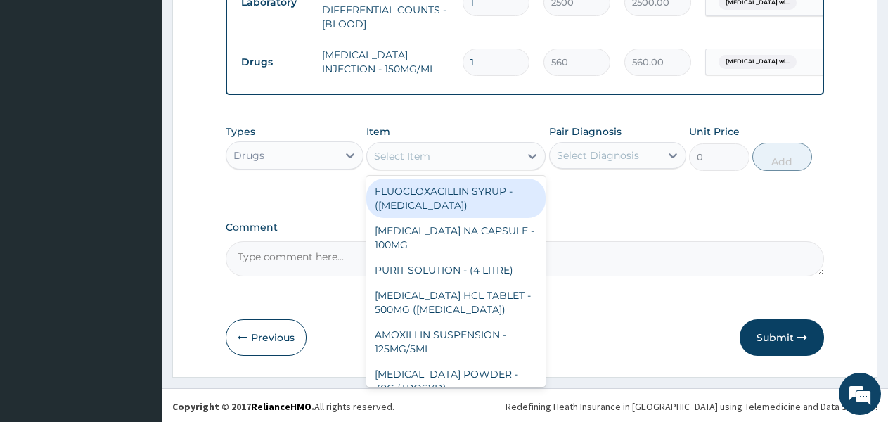
click at [491, 145] on div "Select Item" at bounding box center [443, 156] width 152 height 22
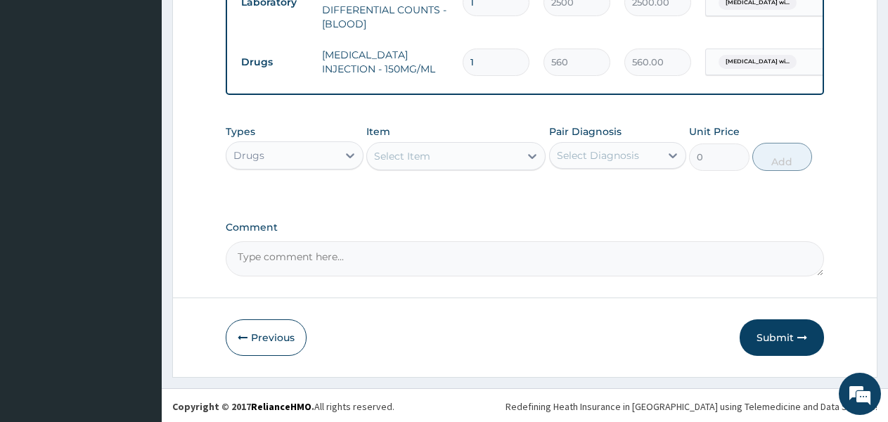
click at [491, 145] on div "Select Item" at bounding box center [443, 156] width 152 height 22
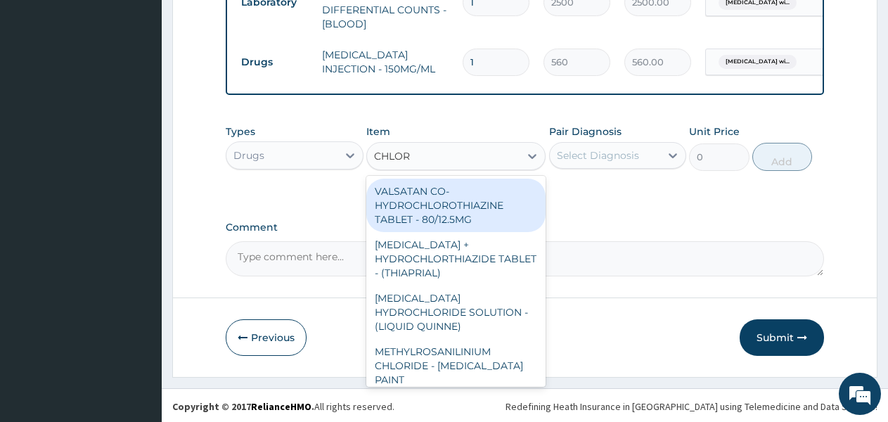
type input "CHLORO"
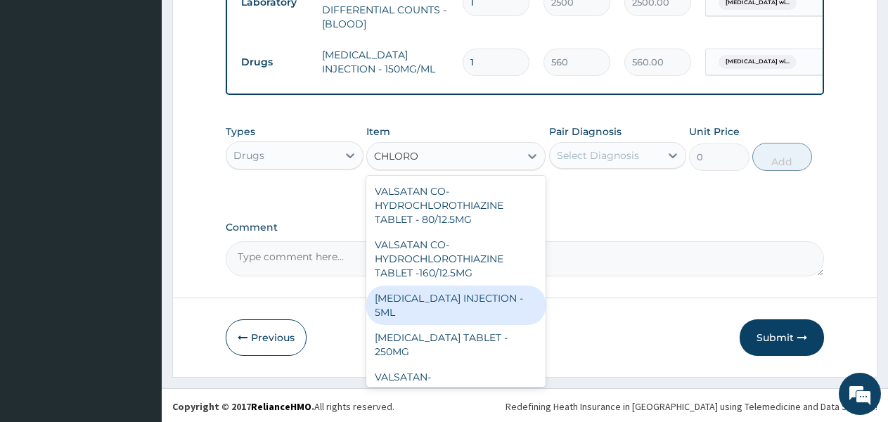
click at [479, 292] on div "[MEDICAL_DATA] INJECTION - 5ML" at bounding box center [455, 304] width 179 height 39
type input "168"
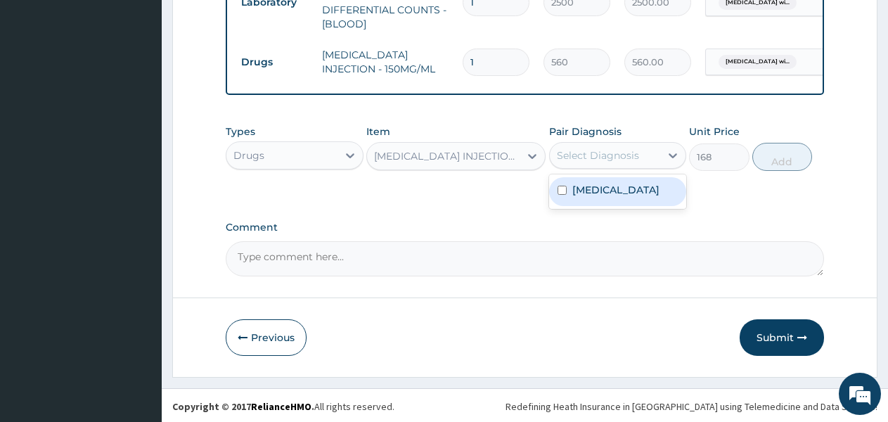
click at [651, 145] on div "Select Diagnosis" at bounding box center [605, 155] width 111 height 22
click at [651, 197] on label "[MEDICAL_DATA]" at bounding box center [615, 190] width 87 height 14
checkbox input "true"
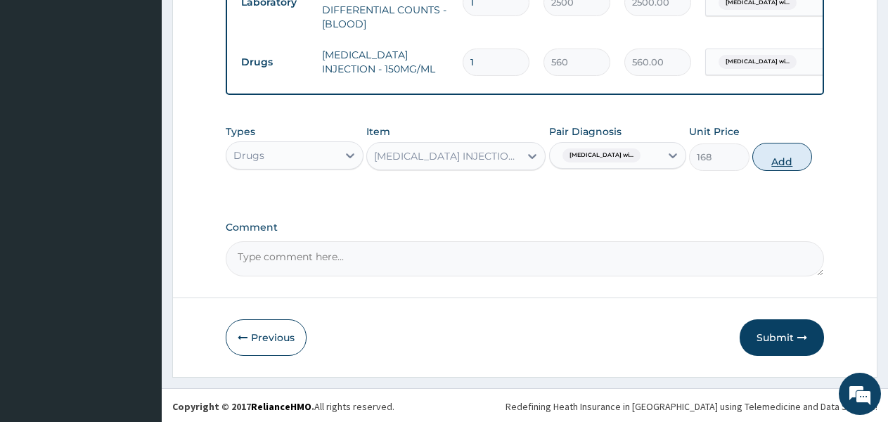
click at [779, 167] on button "Add" at bounding box center [782, 157] width 60 height 28
type input "0"
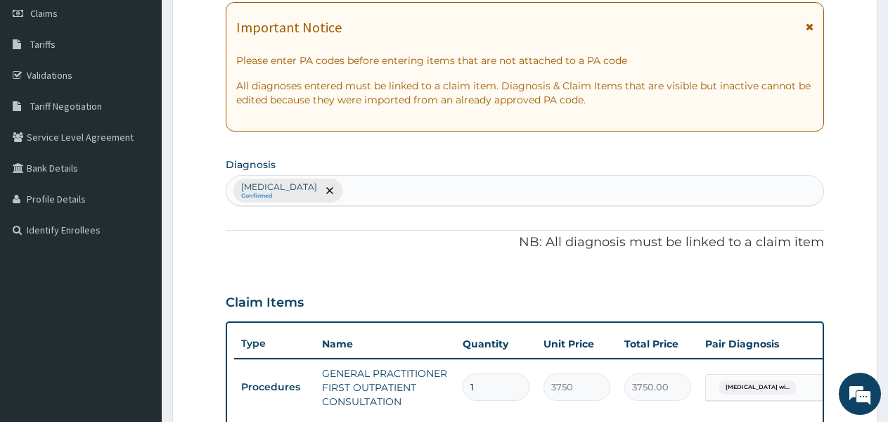
scroll to position [237, 0]
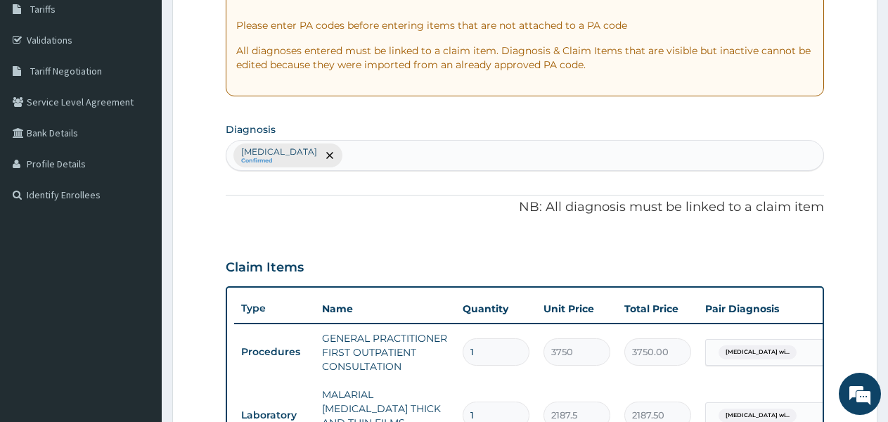
click at [530, 150] on div "[MEDICAL_DATA] Confirmed" at bounding box center [524, 156] width 597 height 30
type input "UPPER RESPIIIIIIIIRRRRRRRRRRRRRRR"
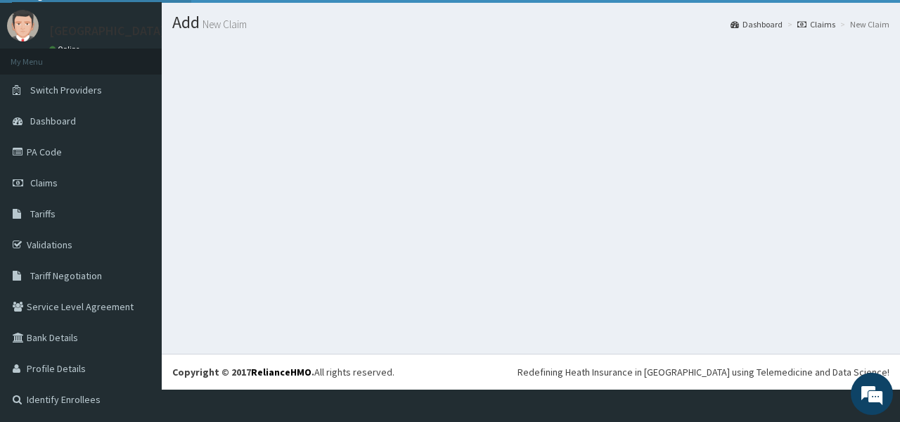
scroll to position [0, 0]
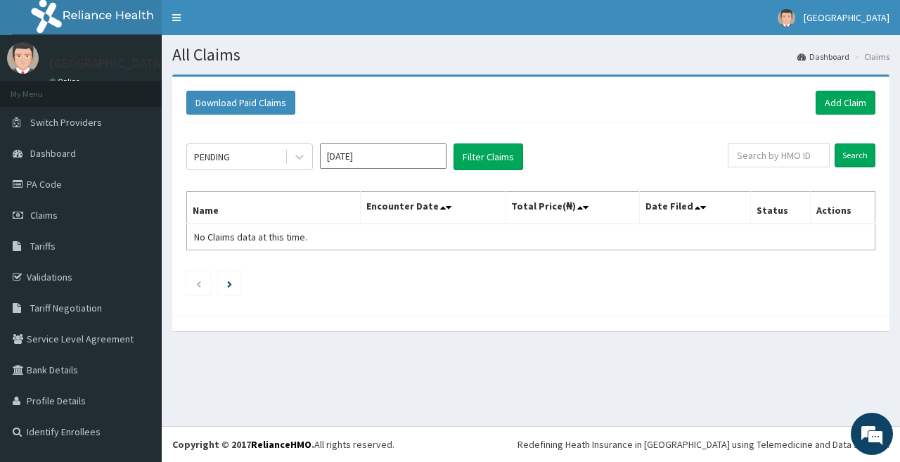
click at [840, 89] on div "Download Paid Claims Add Claim" at bounding box center [530, 103] width 703 height 39
click at [838, 100] on link "Add Claim" at bounding box center [845, 103] width 60 height 24
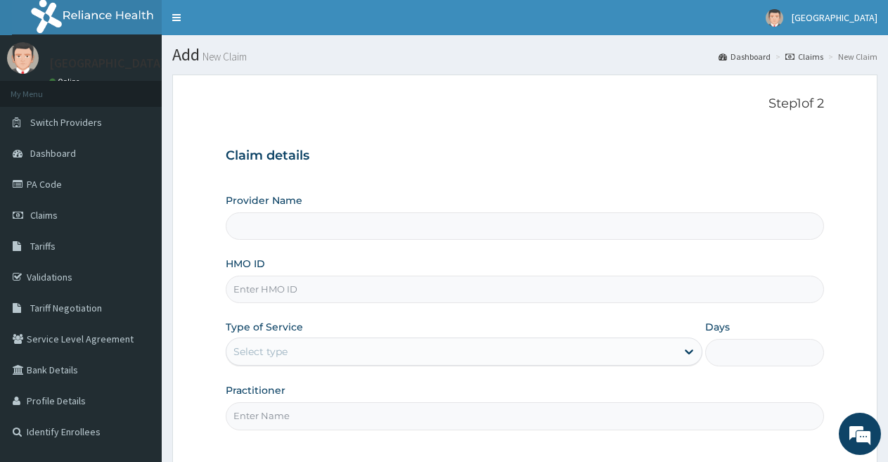
type input "[GEOGRAPHIC_DATA]"
click at [363, 291] on input "HMO ID" at bounding box center [525, 288] width 598 height 27
type input "E"
type input "GTC/10482/A"
click at [346, 345] on div "Select type" at bounding box center [450, 351] width 449 height 22
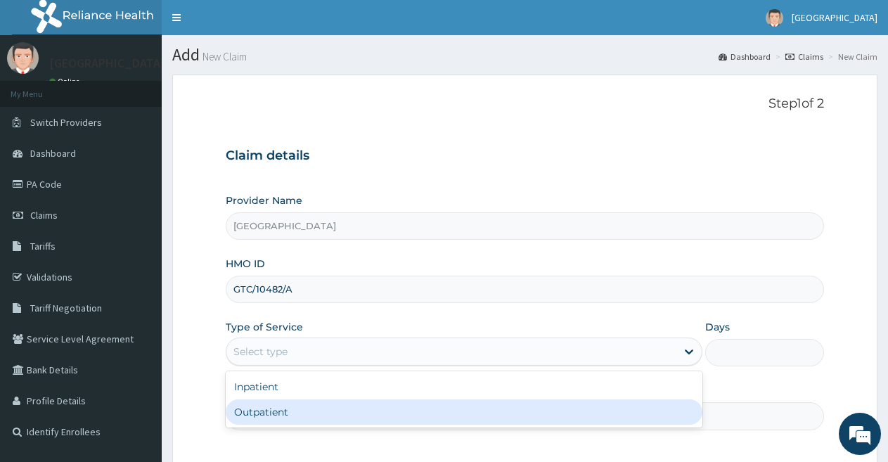
click at [346, 408] on div "Outpatient" at bounding box center [464, 411] width 476 height 25
type input "1"
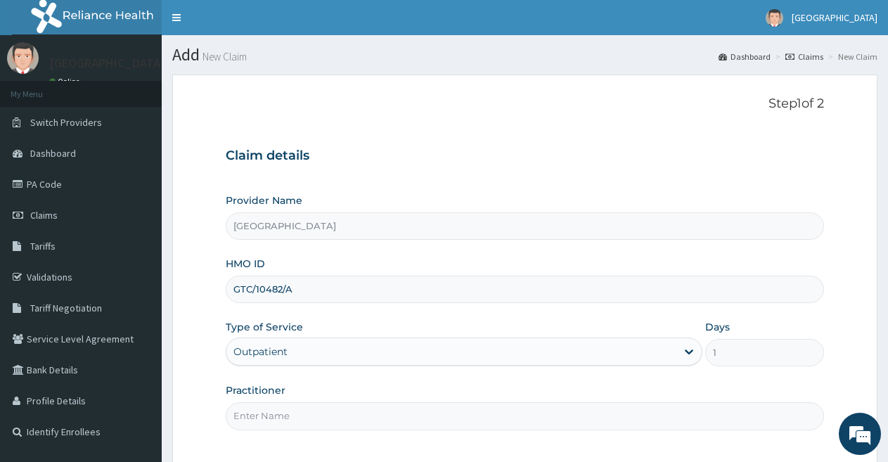
click at [347, 418] on input "Practitioner" at bounding box center [525, 415] width 598 height 27
type input "DOCTOR FAVOUR"
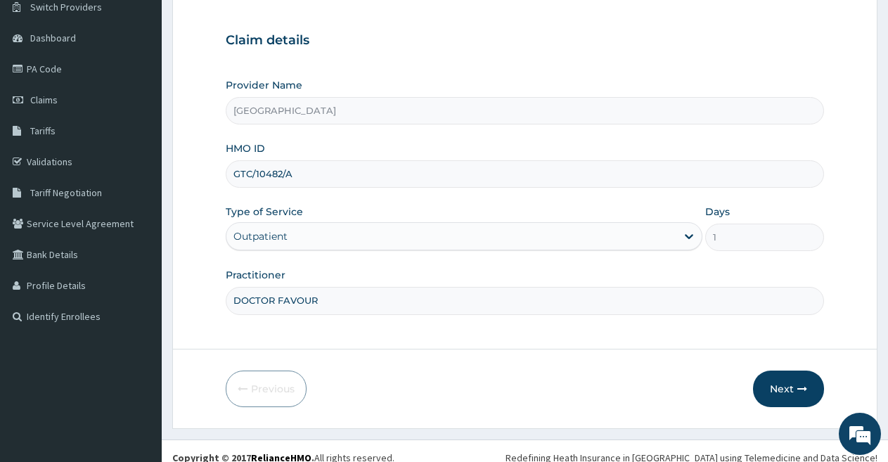
scroll to position [129, 0]
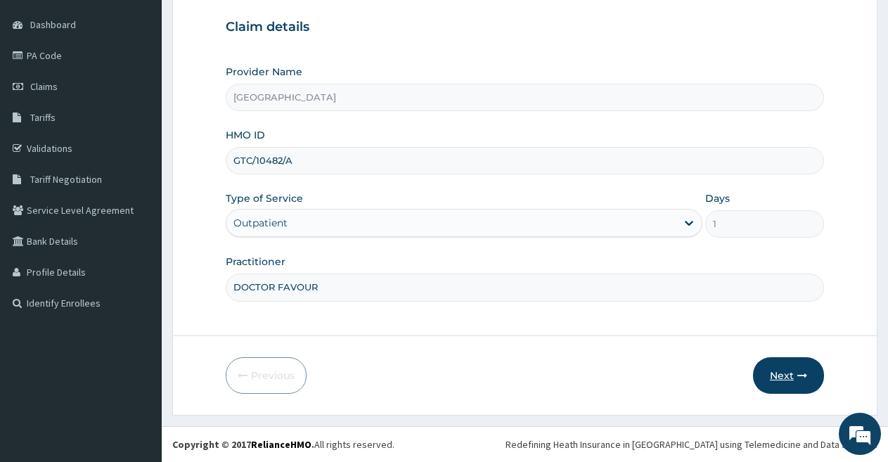
click at [787, 377] on button "Next" at bounding box center [788, 375] width 71 height 37
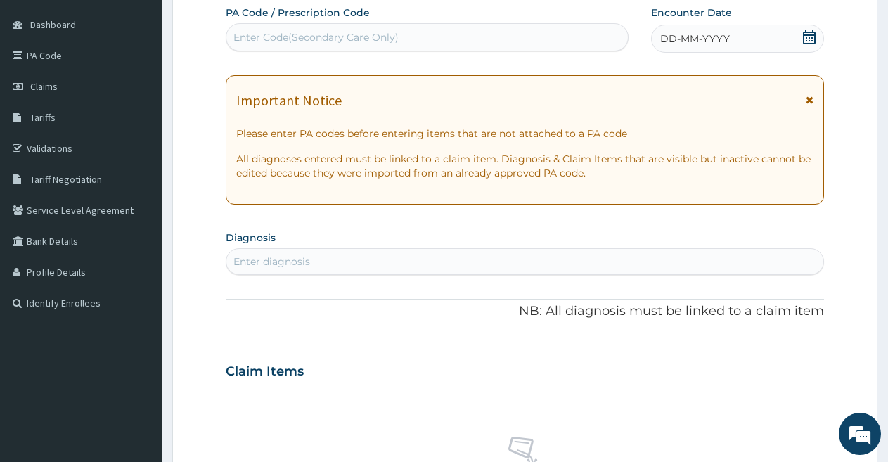
click at [672, 39] on span "DD-MM-YYYY" at bounding box center [695, 39] width 70 height 14
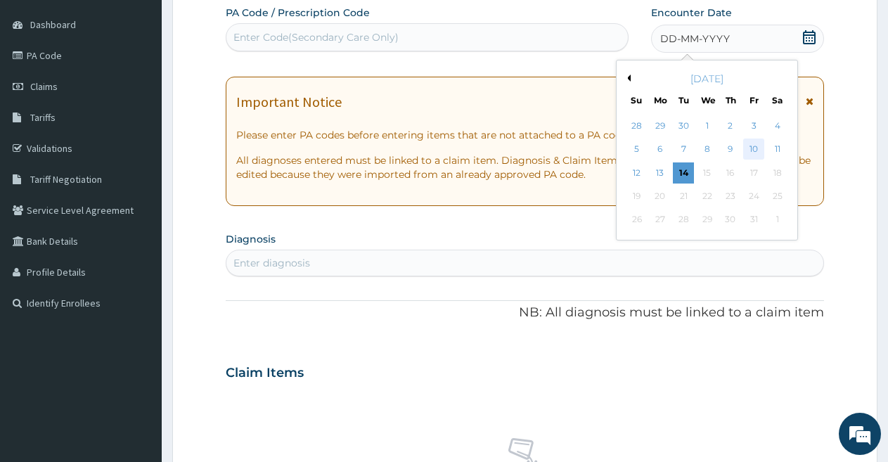
click at [748, 143] on div "10" at bounding box center [753, 149] width 21 height 21
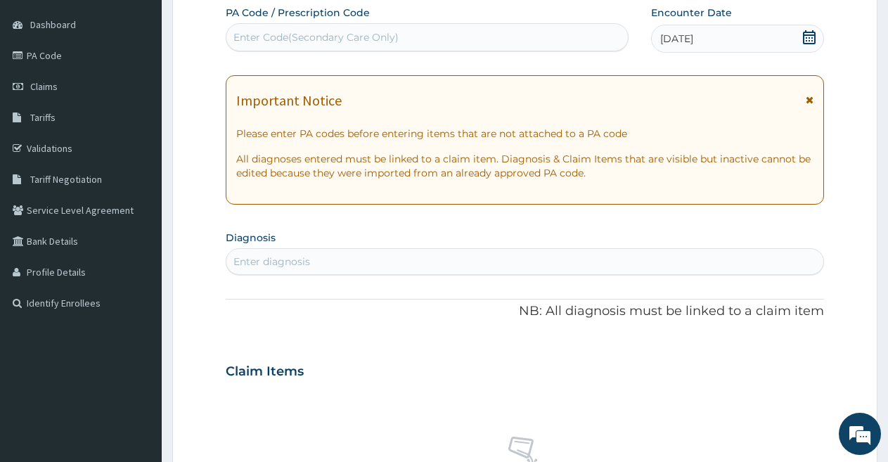
click at [439, 253] on div "Enter diagnosis" at bounding box center [524, 261] width 597 height 22
type input "[MEDICAL_DATA]"
